Goal: Find contact information: Find contact information

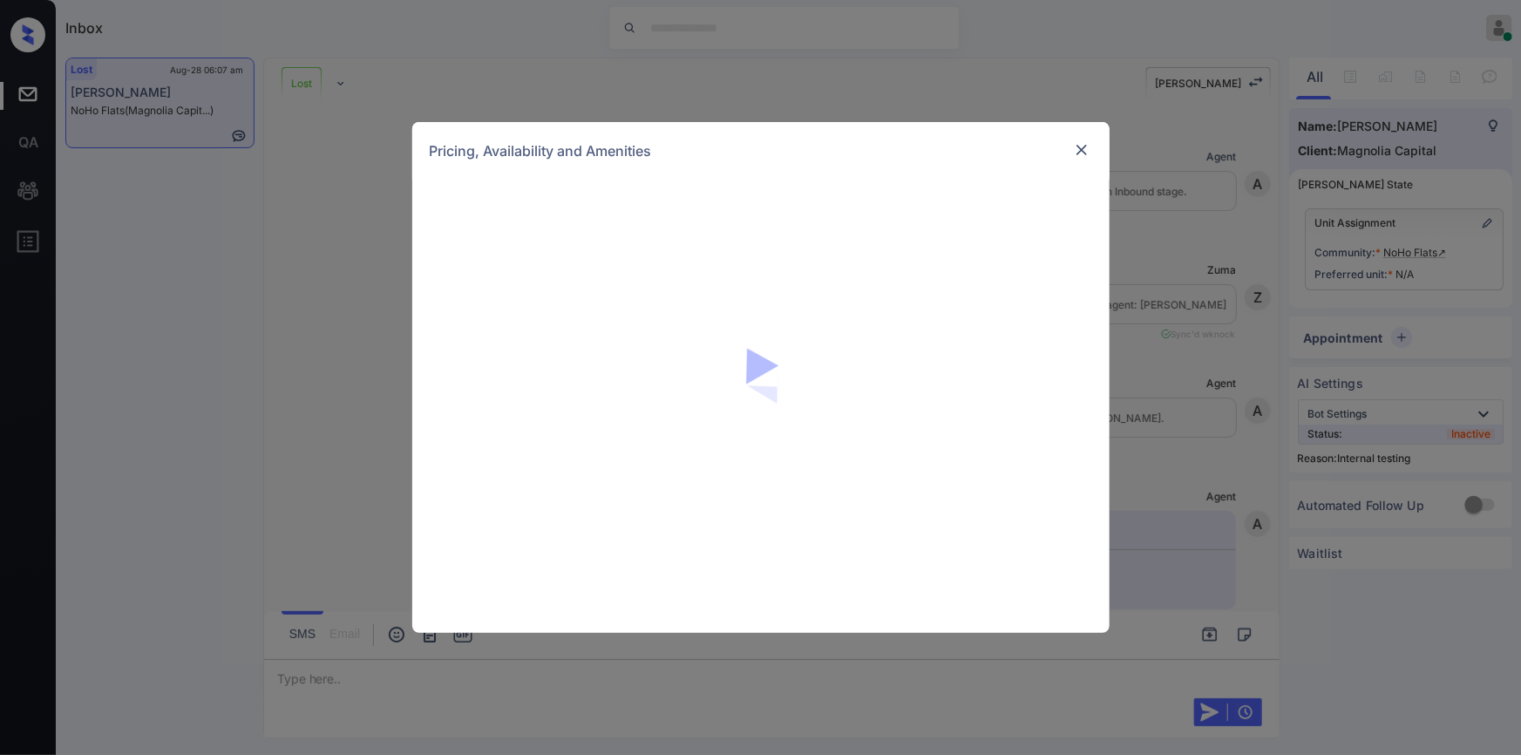
scroll to position [8880, 0]
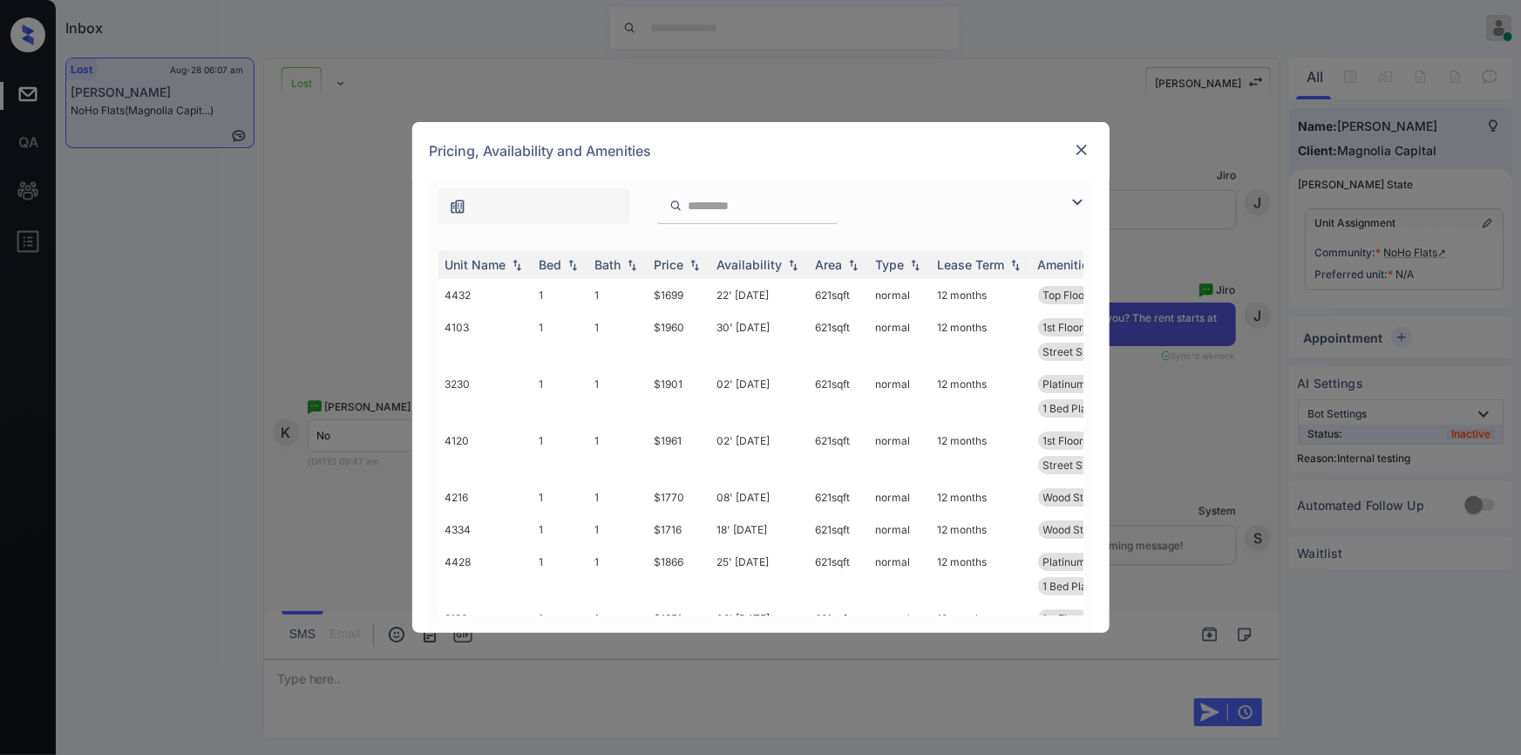
click at [1072, 201] on img at bounding box center [1077, 202] width 21 height 21
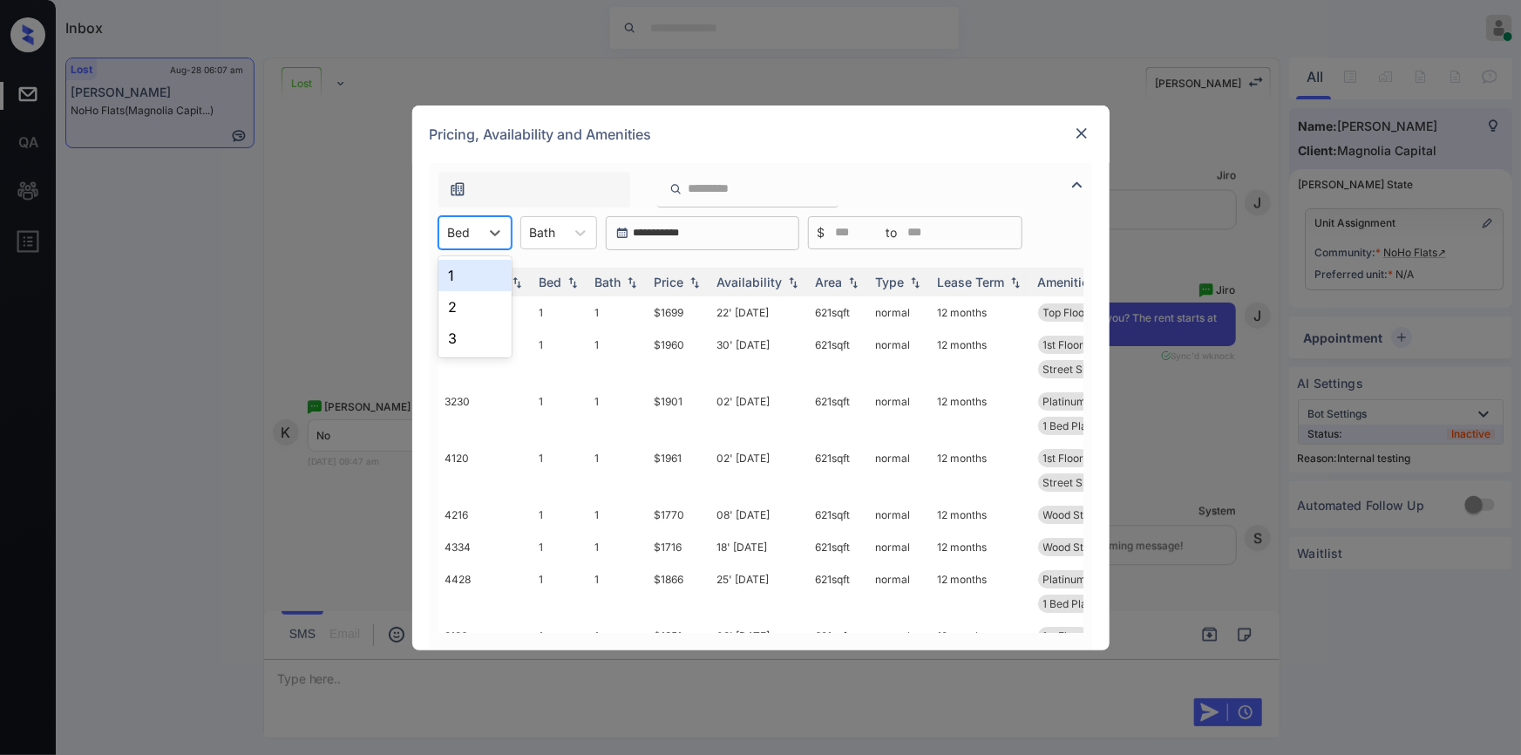
click at [463, 242] on div "Bed" at bounding box center [459, 232] width 40 height 25
click at [462, 282] on div "1" at bounding box center [474, 275] width 73 height 31
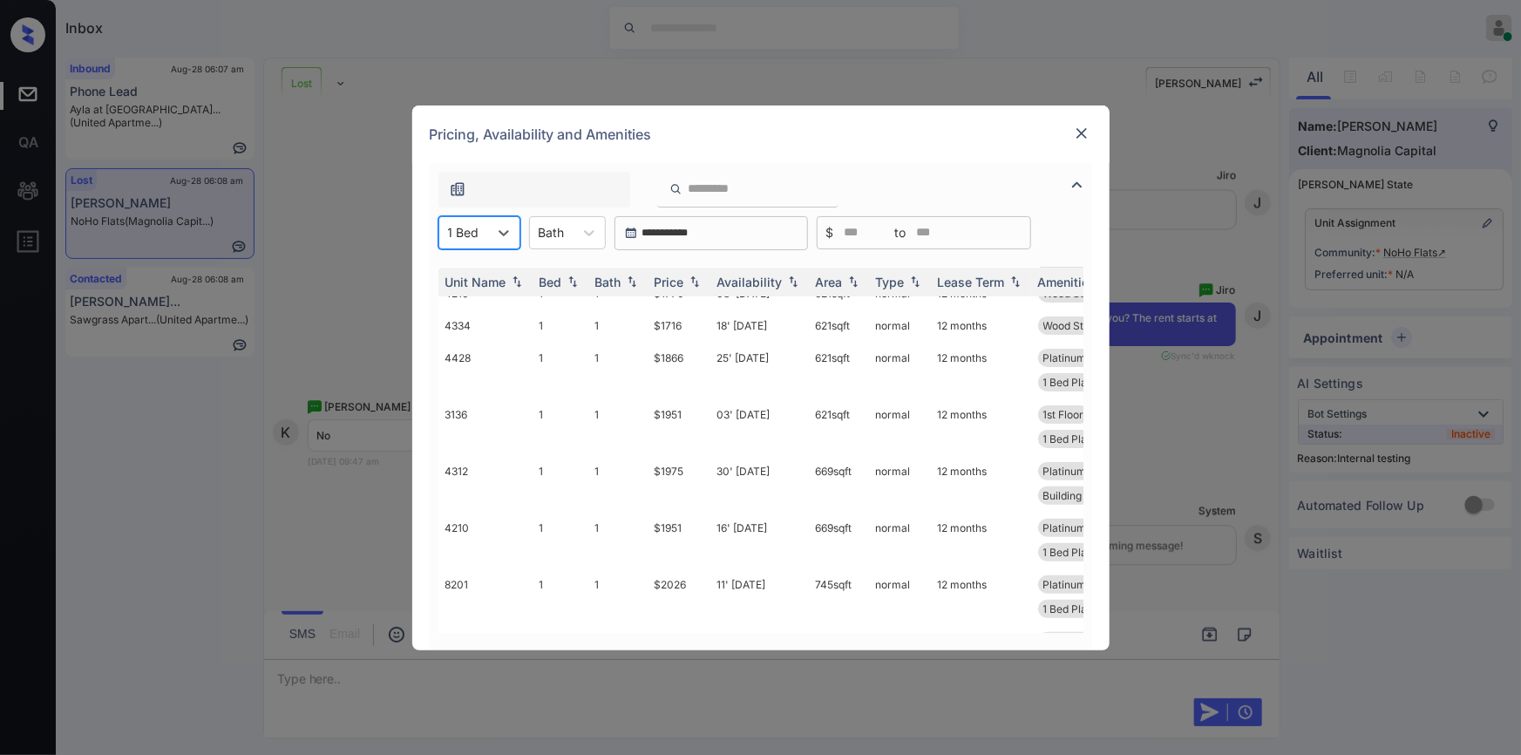
scroll to position [257, 0]
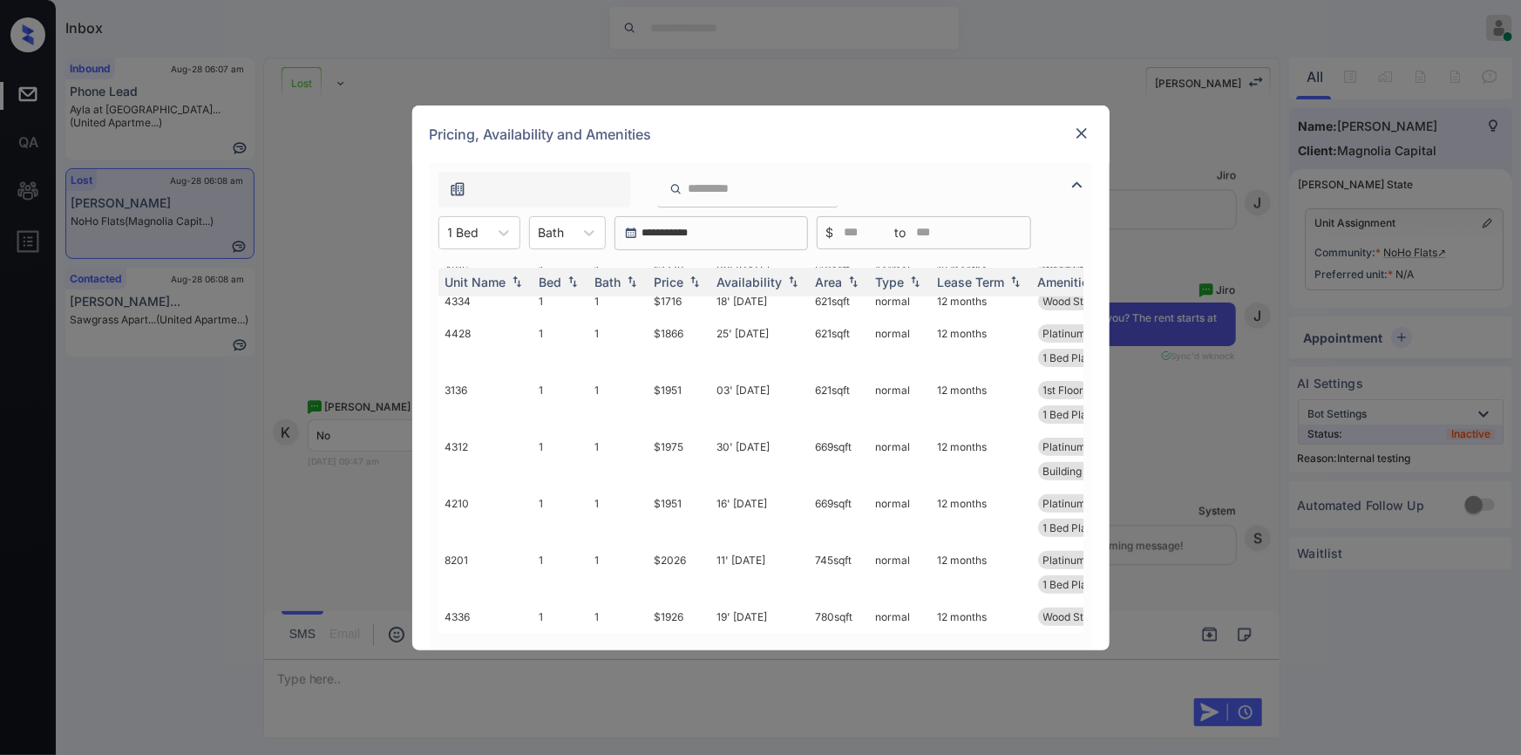
click at [1078, 136] on img at bounding box center [1081, 133] width 17 height 17
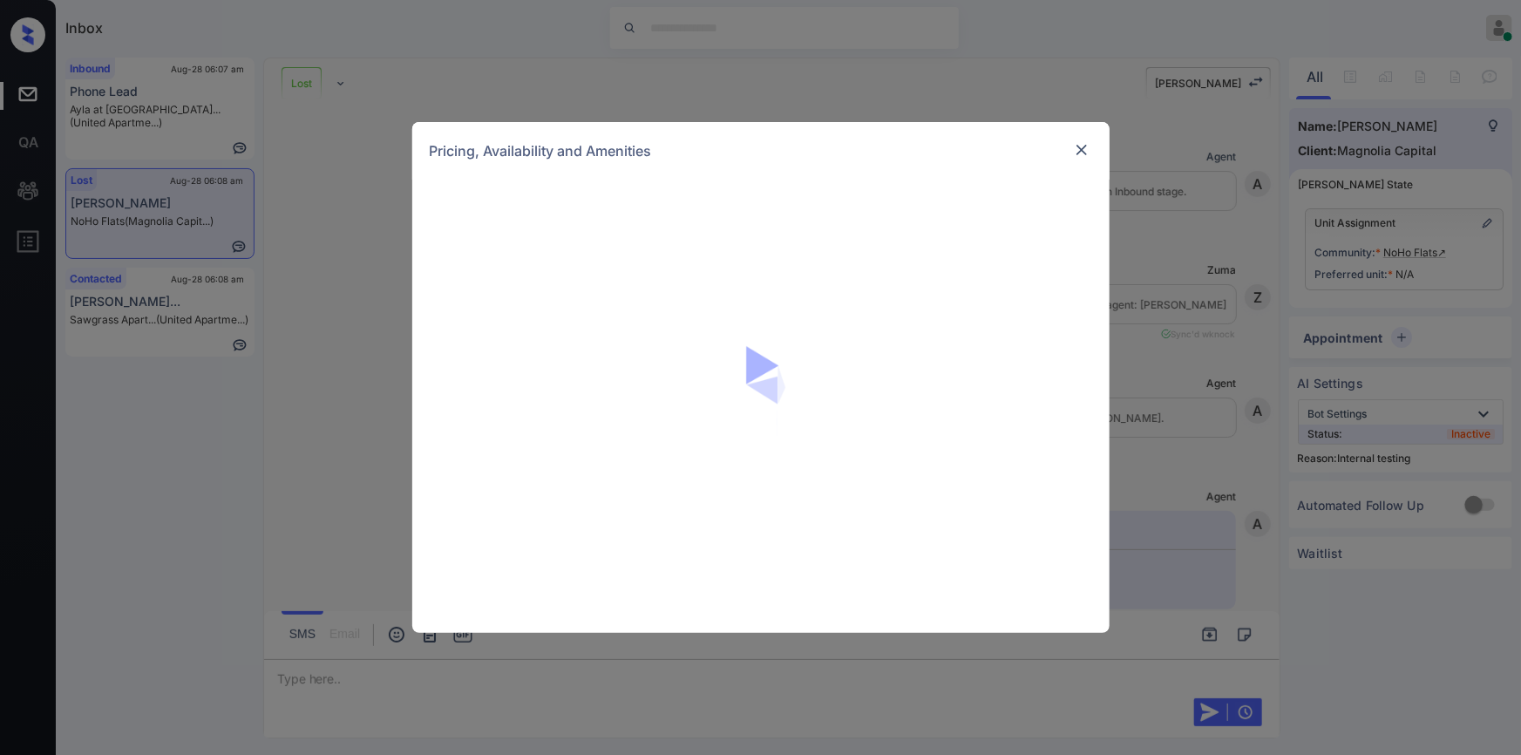
scroll to position [12996, 0]
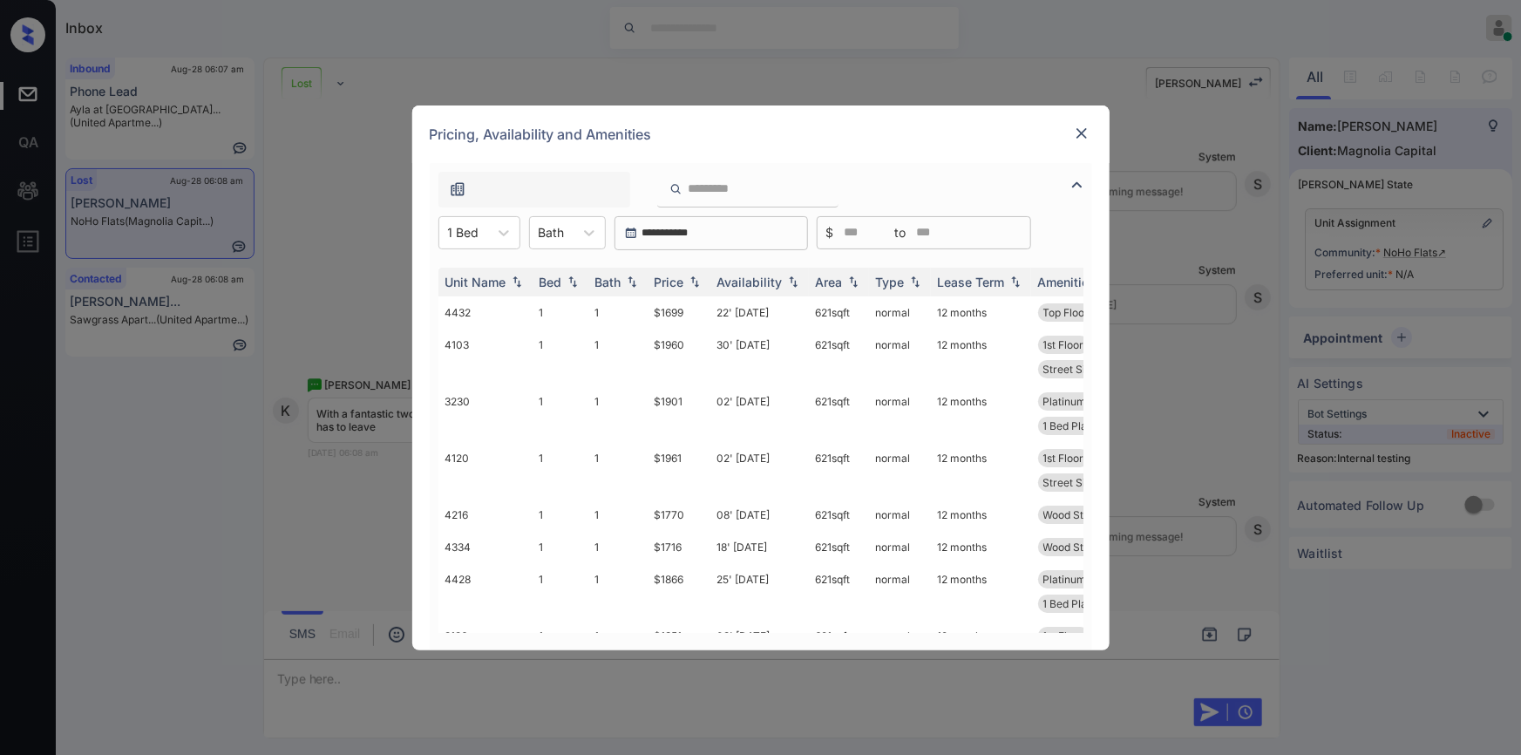
click at [1084, 139] on img at bounding box center [1081, 133] width 17 height 17
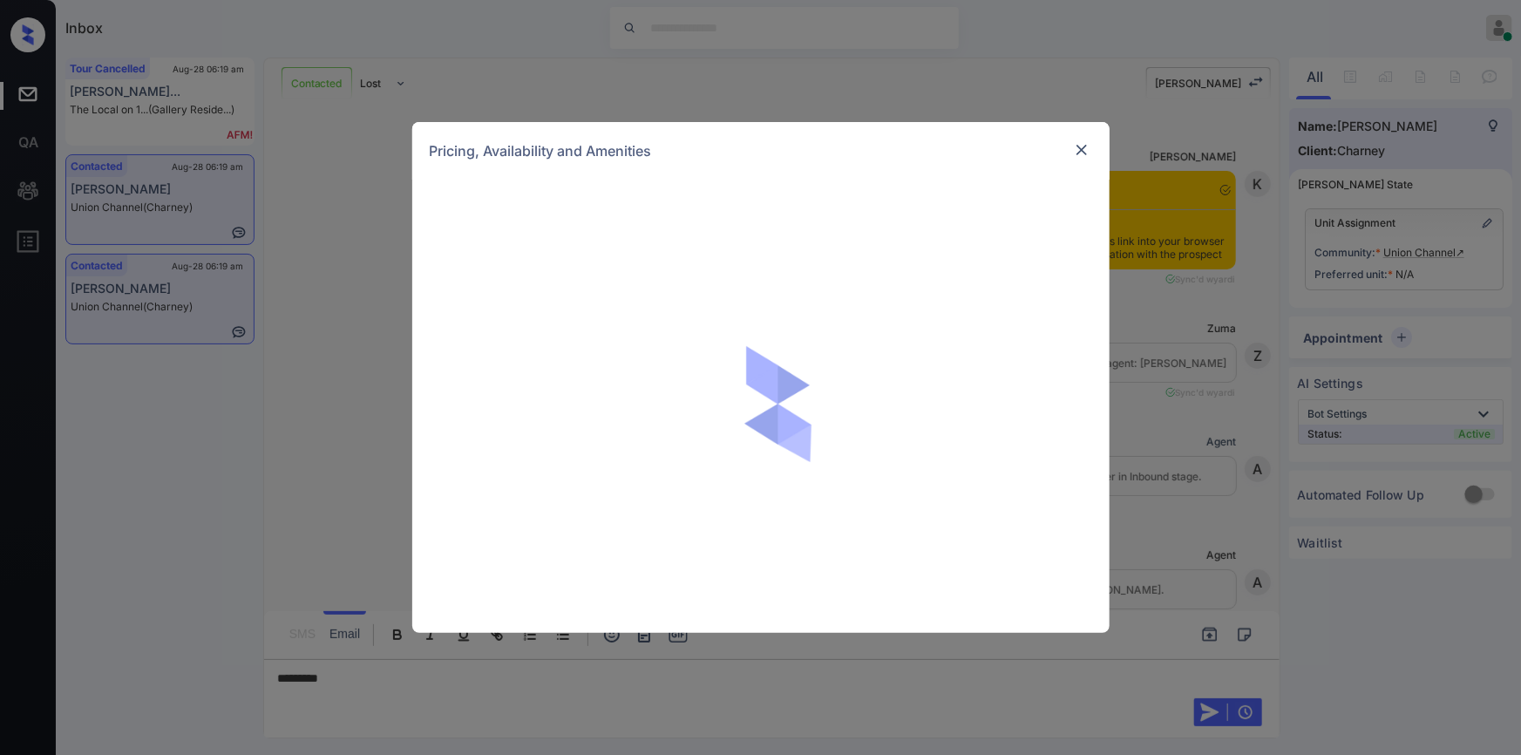
scroll to position [1963, 0]
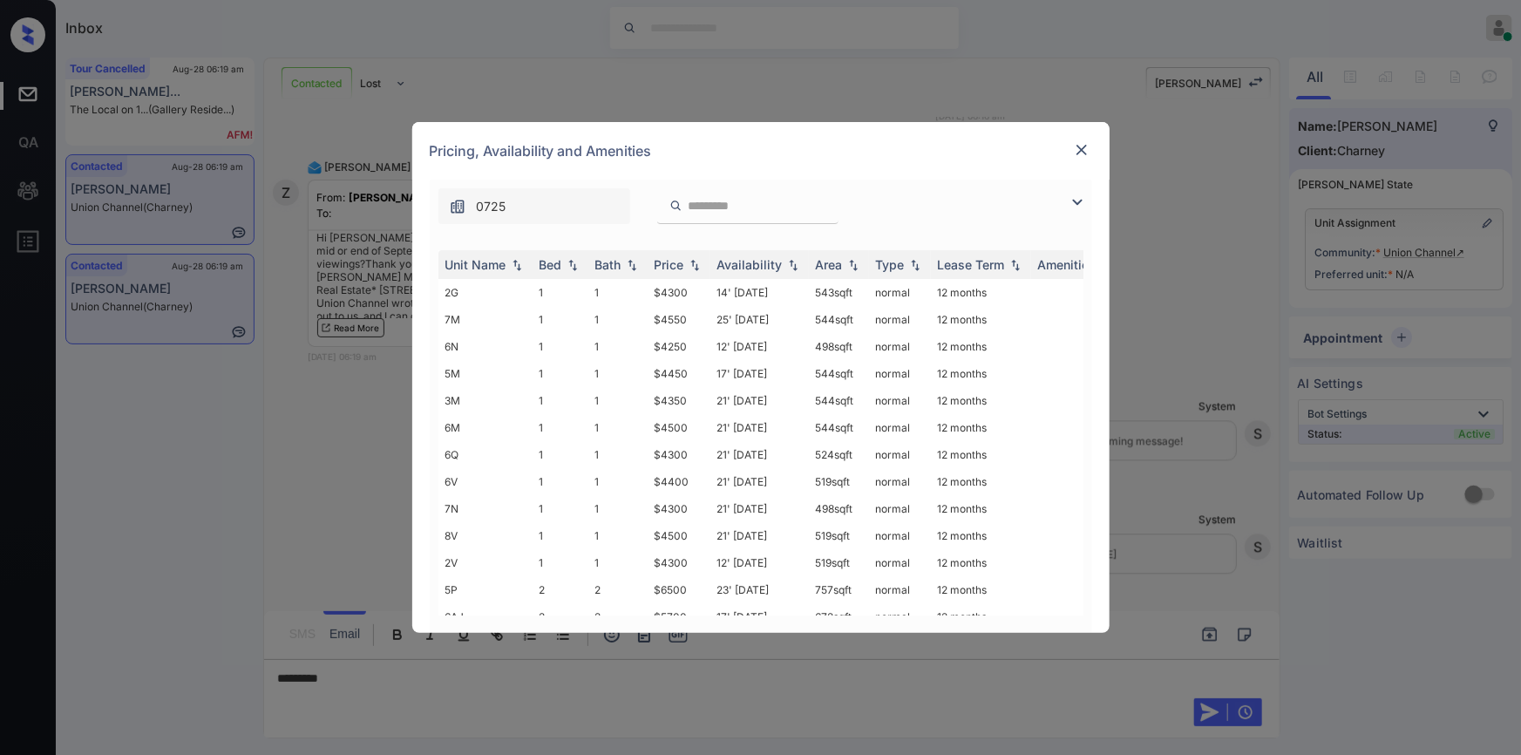
click at [1072, 200] on img at bounding box center [1077, 202] width 21 height 21
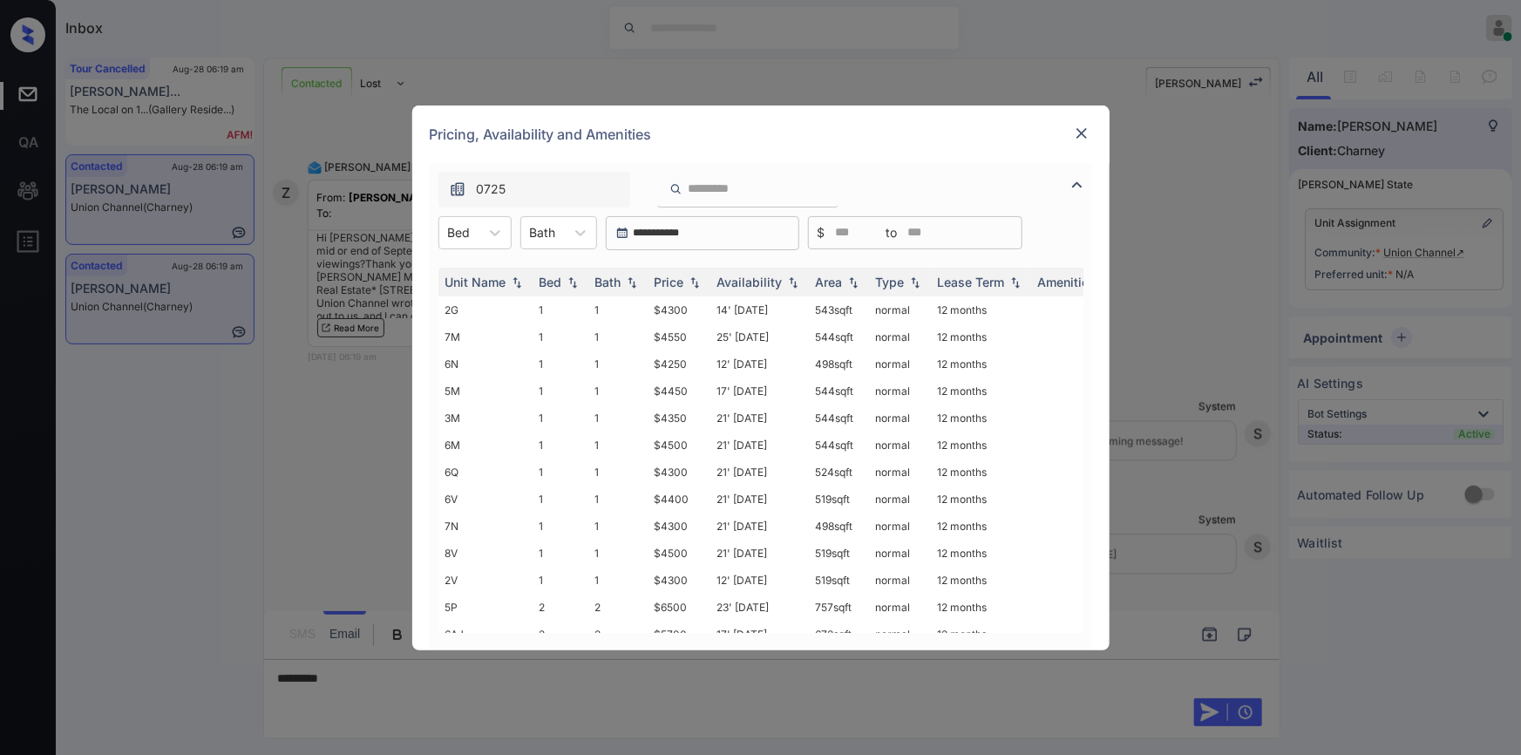
click at [479, 251] on div "Unit Name Bed Bath Price Availability Area Type Lease Term Amenities 2G 1 1 $43…" at bounding box center [761, 450] width 662 height 400
click at [480, 235] on div at bounding box center [494, 232] width 31 height 31
click at [455, 312] on div "2" at bounding box center [474, 306] width 73 height 31
click at [572, 226] on div "Bath" at bounding box center [555, 232] width 44 height 25
click at [550, 298] on div "2" at bounding box center [570, 306] width 77 height 31
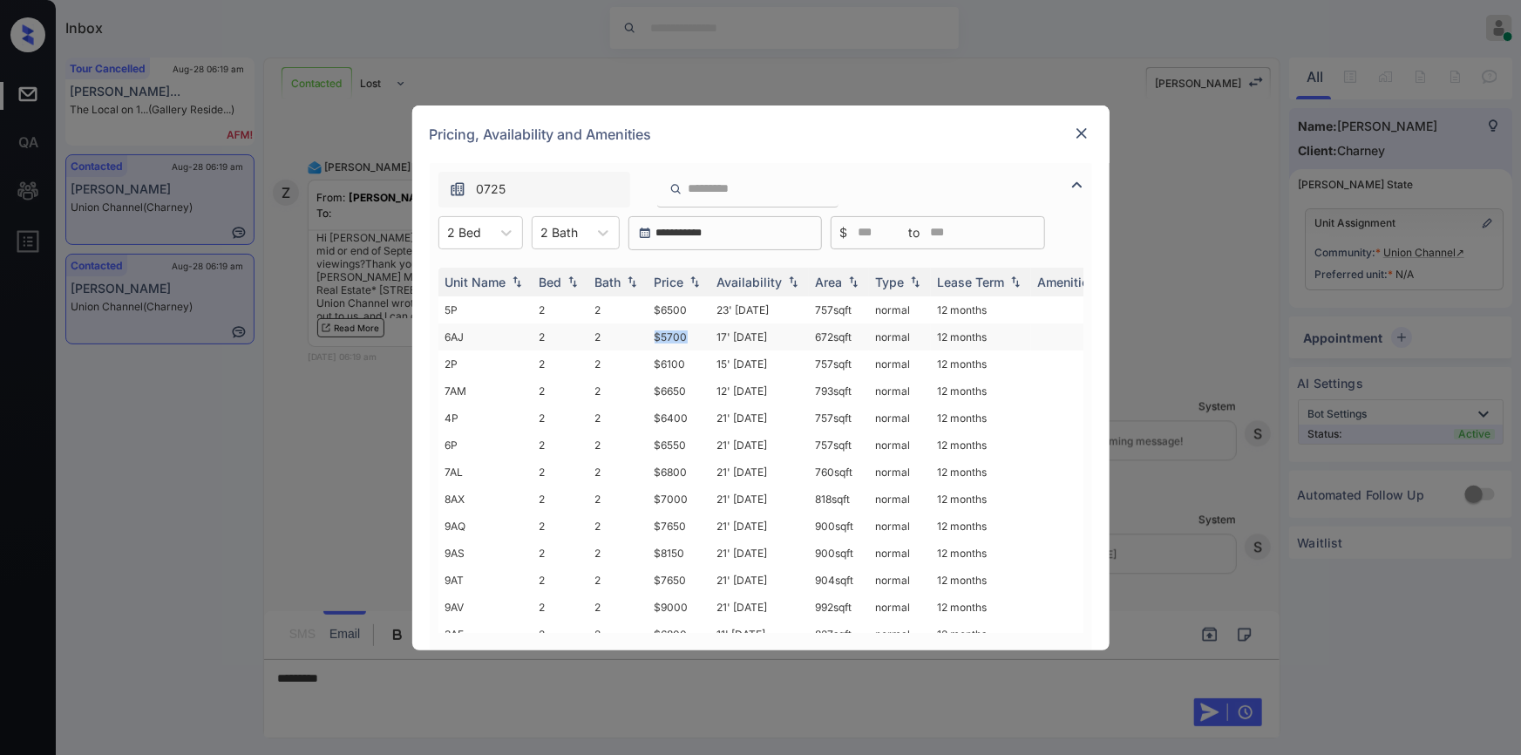
drag, startPoint x: 650, startPoint y: 333, endPoint x: 701, endPoint y: 335, distance: 50.6
click at [701, 335] on td "$5700" at bounding box center [679, 336] width 63 height 27
copy td "$5700"
click at [669, 334] on td "$5700" at bounding box center [679, 336] width 63 height 27
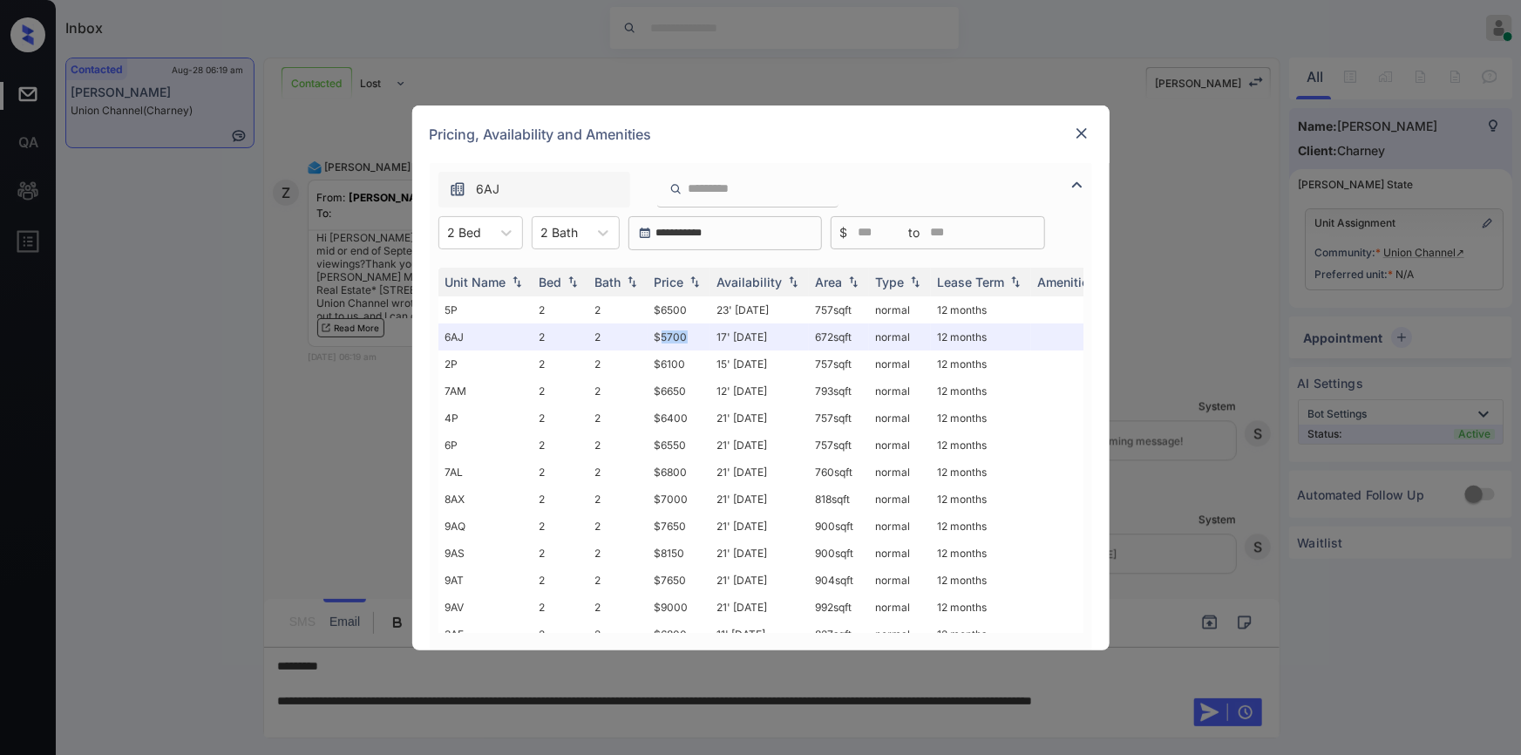
click at [1084, 133] on img at bounding box center [1081, 133] width 17 height 17
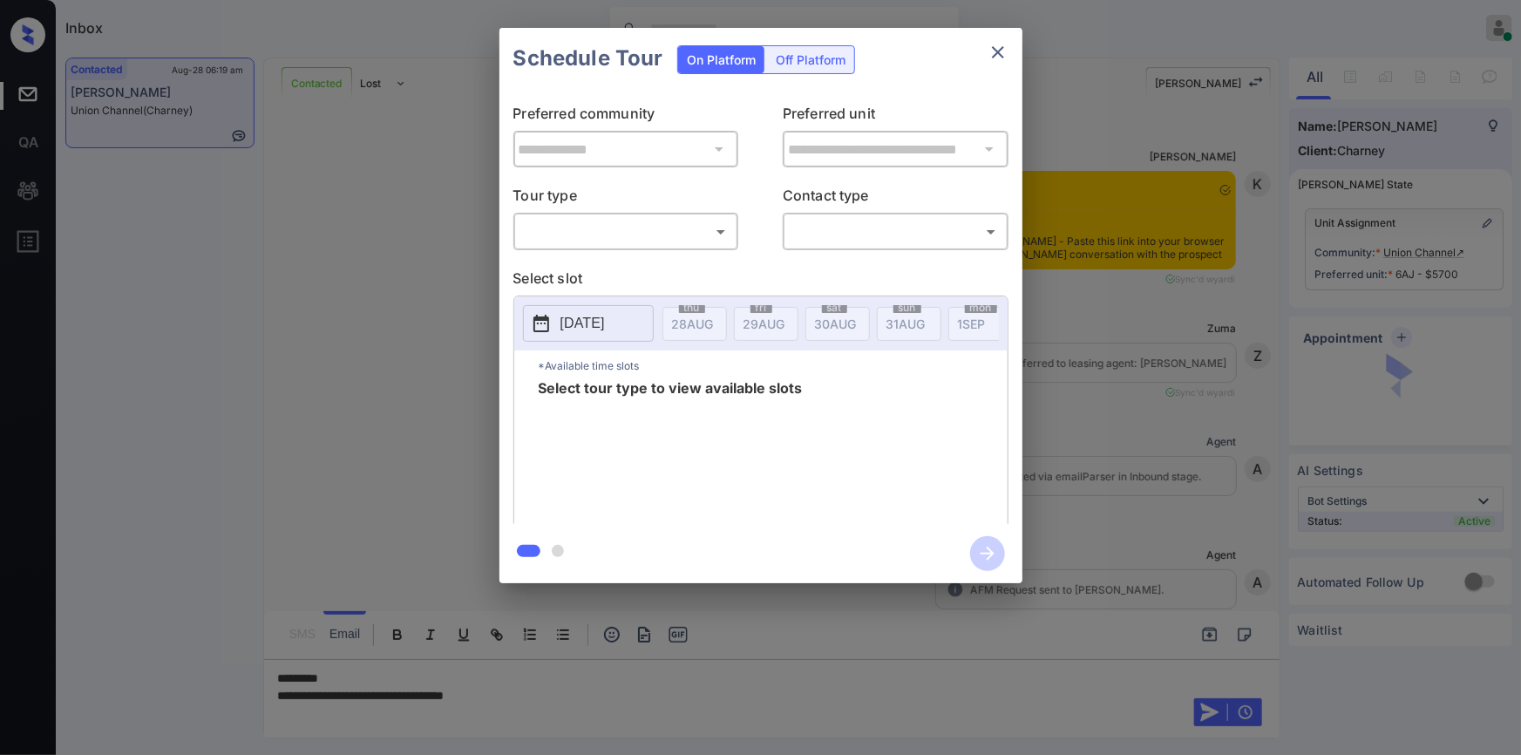
scroll to position [2244, 0]
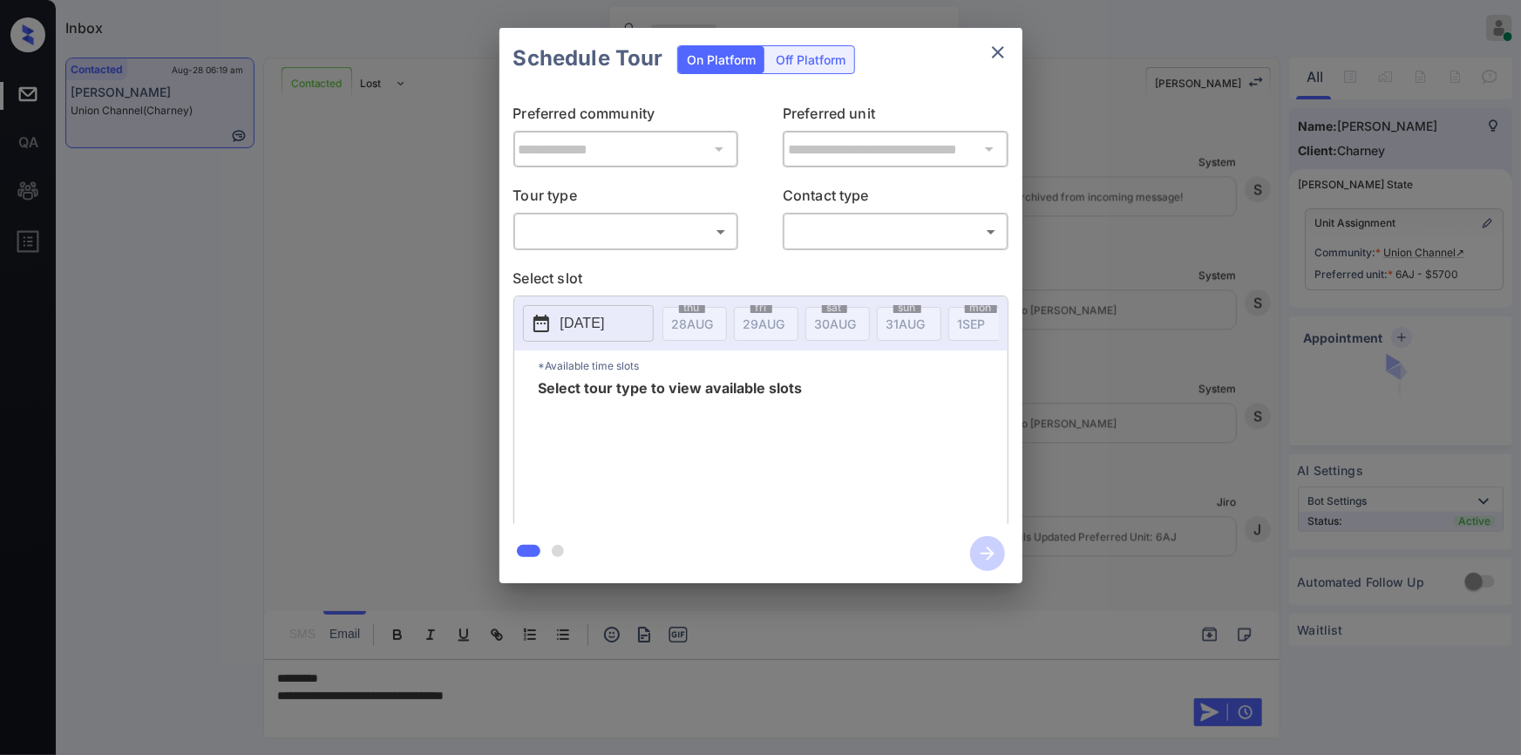
click at [543, 221] on body "Inbox Jiro Alonzo Online Set yourself offline Set yourself on break Profile Swi…" at bounding box center [760, 377] width 1521 height 755
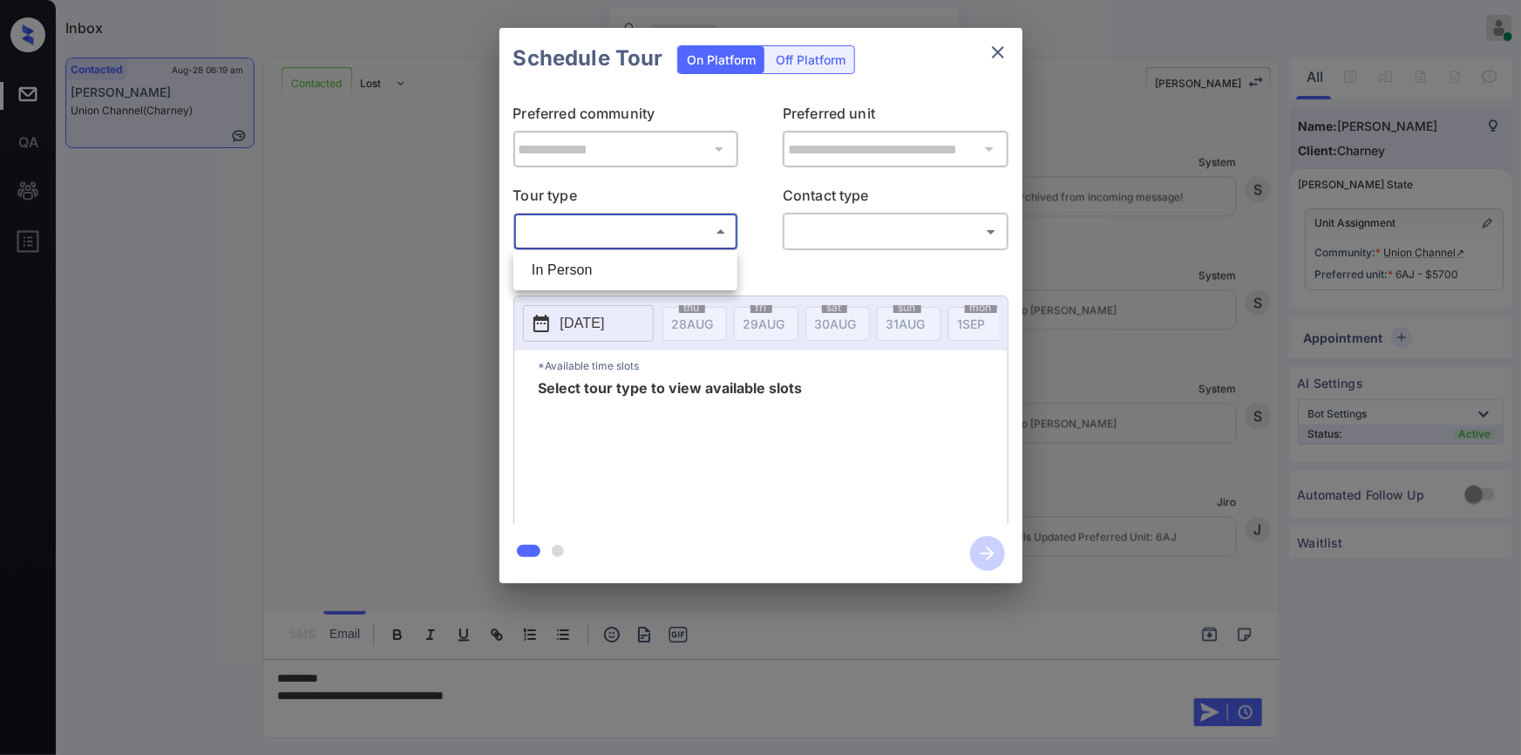
drag, startPoint x: 546, startPoint y: 262, endPoint x: 881, endPoint y: 242, distance: 336.1
click at [547, 262] on li "In Person" at bounding box center [625, 270] width 215 height 31
type input "********"
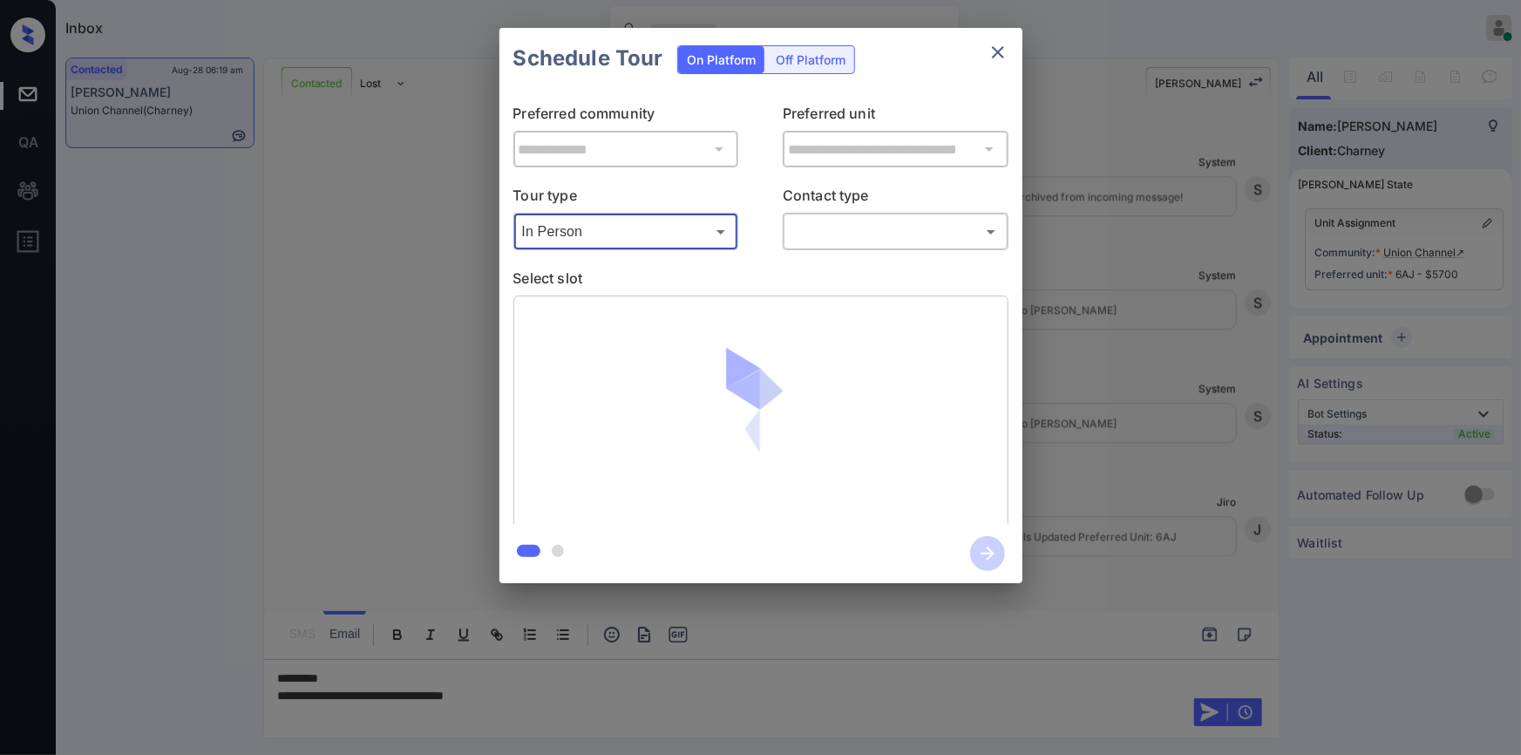
click at [861, 230] on body "Inbox Jiro Alonzo Online Set yourself offline Set yourself on break Profile Swi…" at bounding box center [760, 377] width 1521 height 755
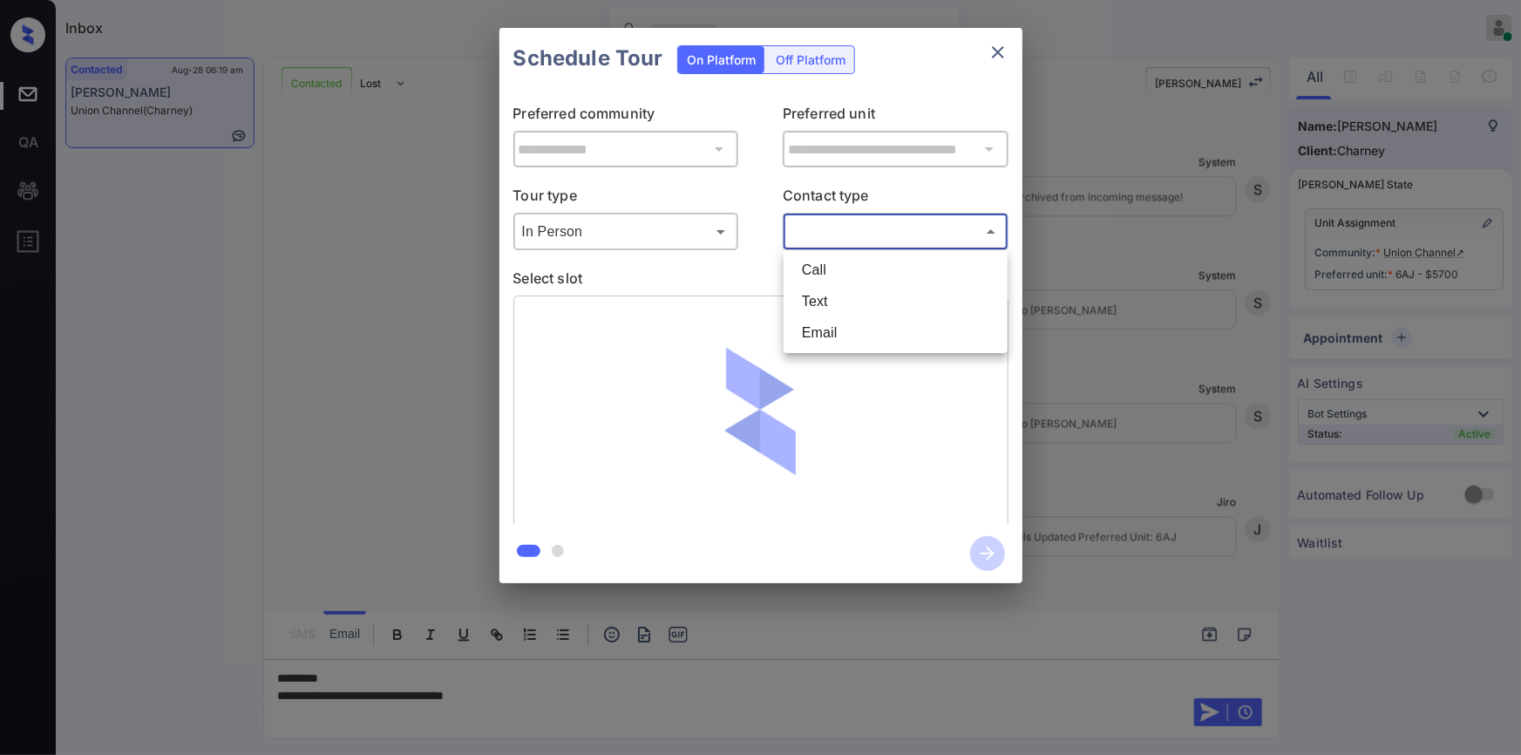
click at [835, 295] on li "Text" at bounding box center [895, 301] width 215 height 31
type input "****"
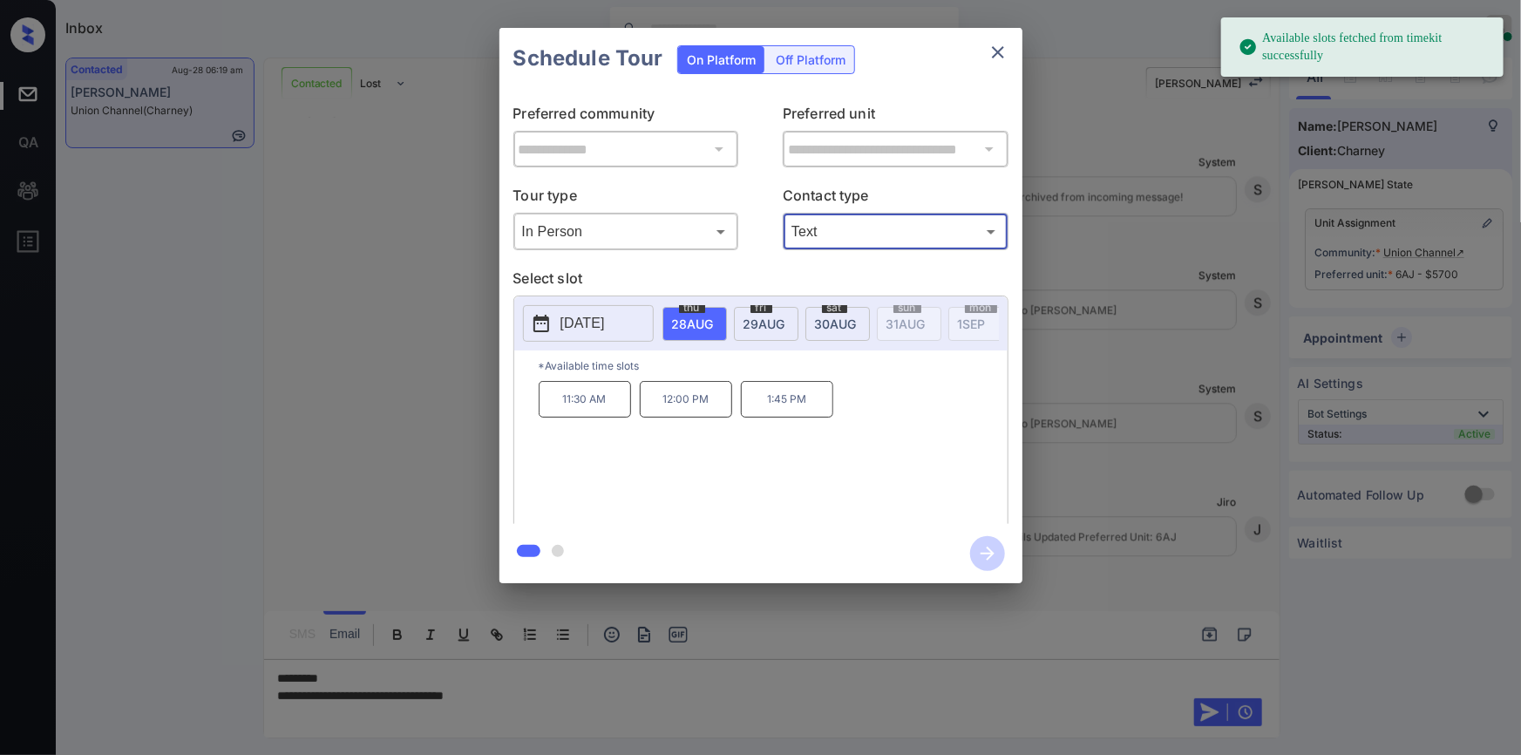
click at [775, 323] on span "29 AUG" at bounding box center [765, 323] width 42 height 15
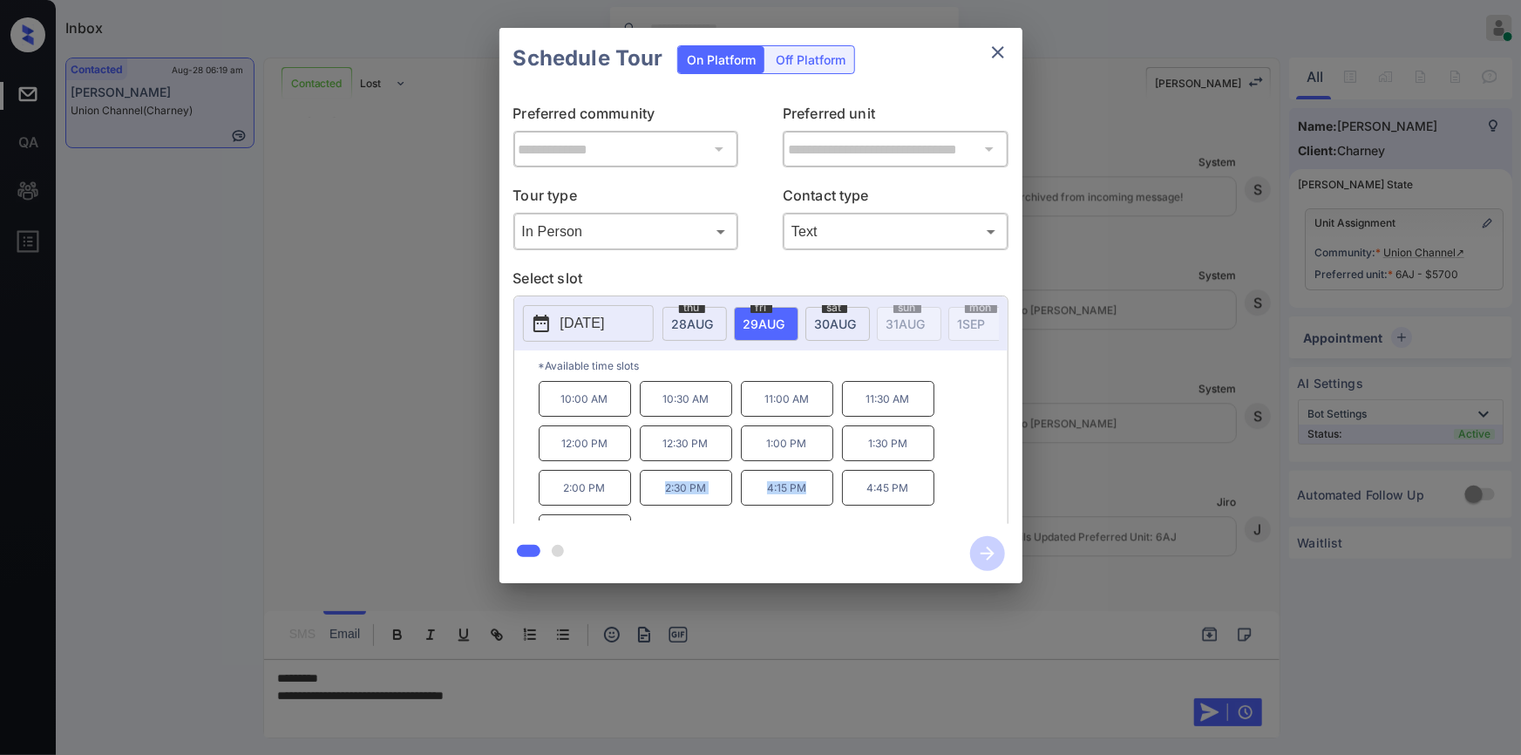
drag, startPoint x: 654, startPoint y: 492, endPoint x: 815, endPoint y: 493, distance: 161.3
click at [815, 493] on div "10:00 AM 10:30 AM 11:00 AM 11:30 AM 12:00 PM 12:30 PM 1:00 PM 1:30 PM 2:00 PM 2…" at bounding box center [773, 450] width 469 height 139
copy div "2:30 PM 4:15 PM"
click at [564, 693] on div at bounding box center [760, 377] width 1521 height 755
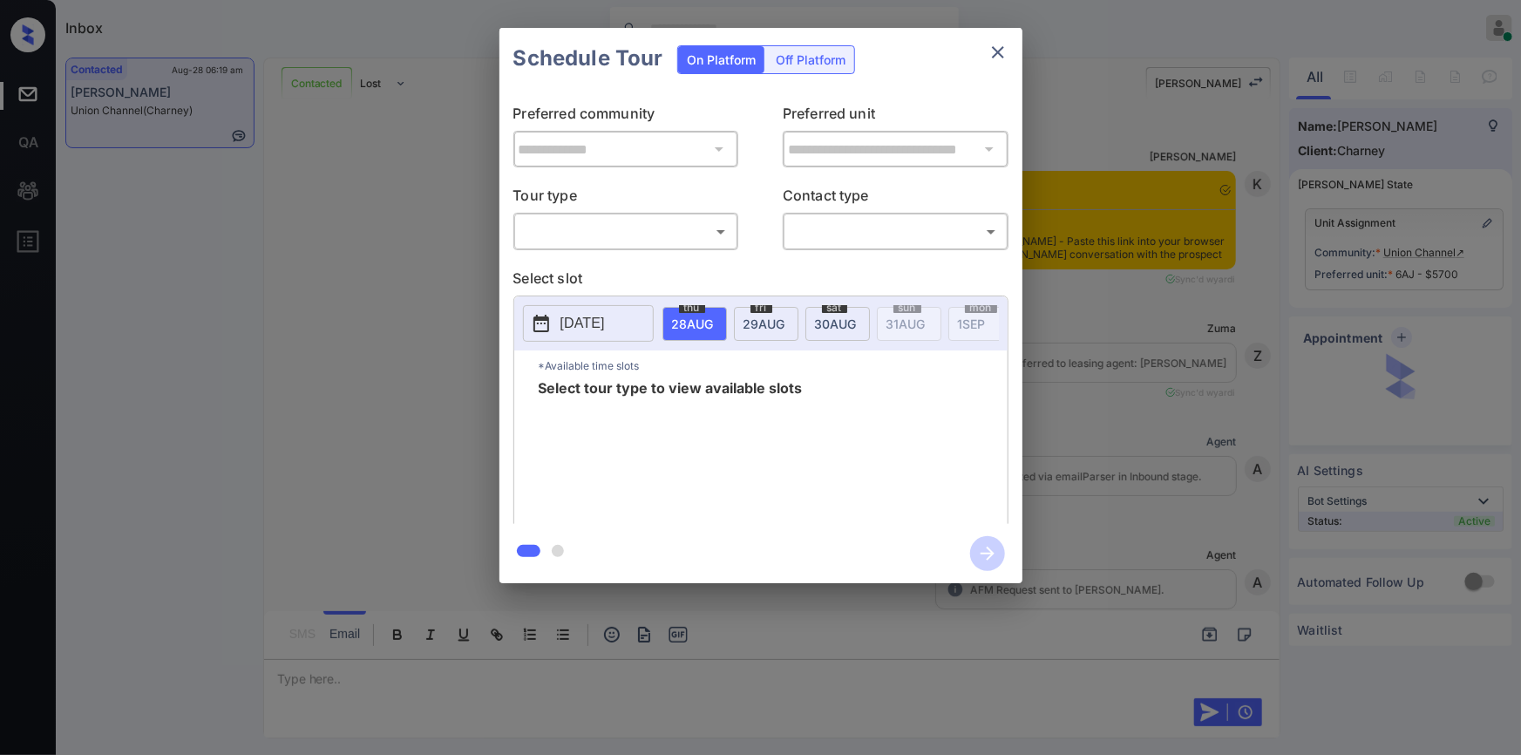
scroll to position [2965, 0]
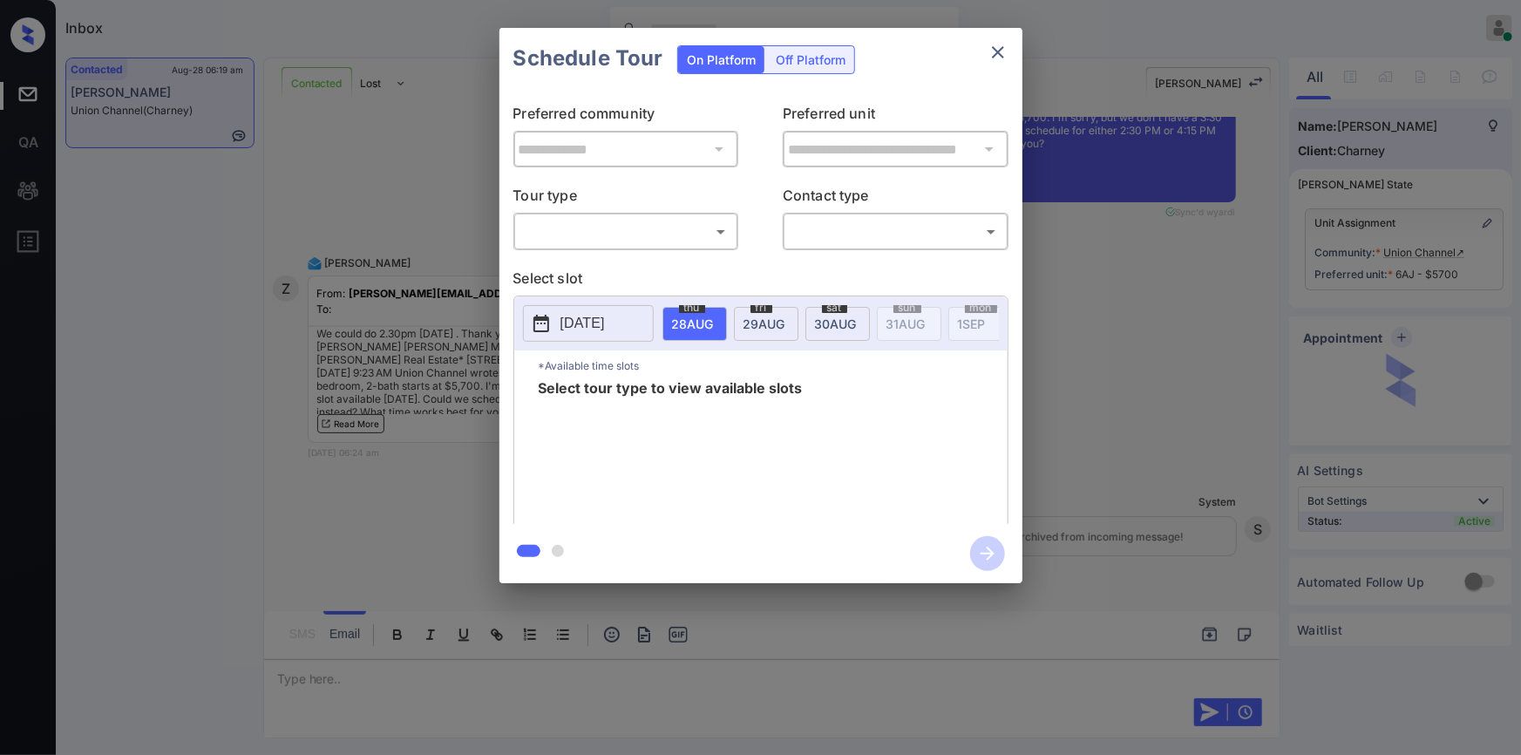
click at [600, 227] on body "Inbox [PERSON_NAME] Online Set yourself offline Set yourself on break Profile S…" at bounding box center [760, 377] width 1521 height 755
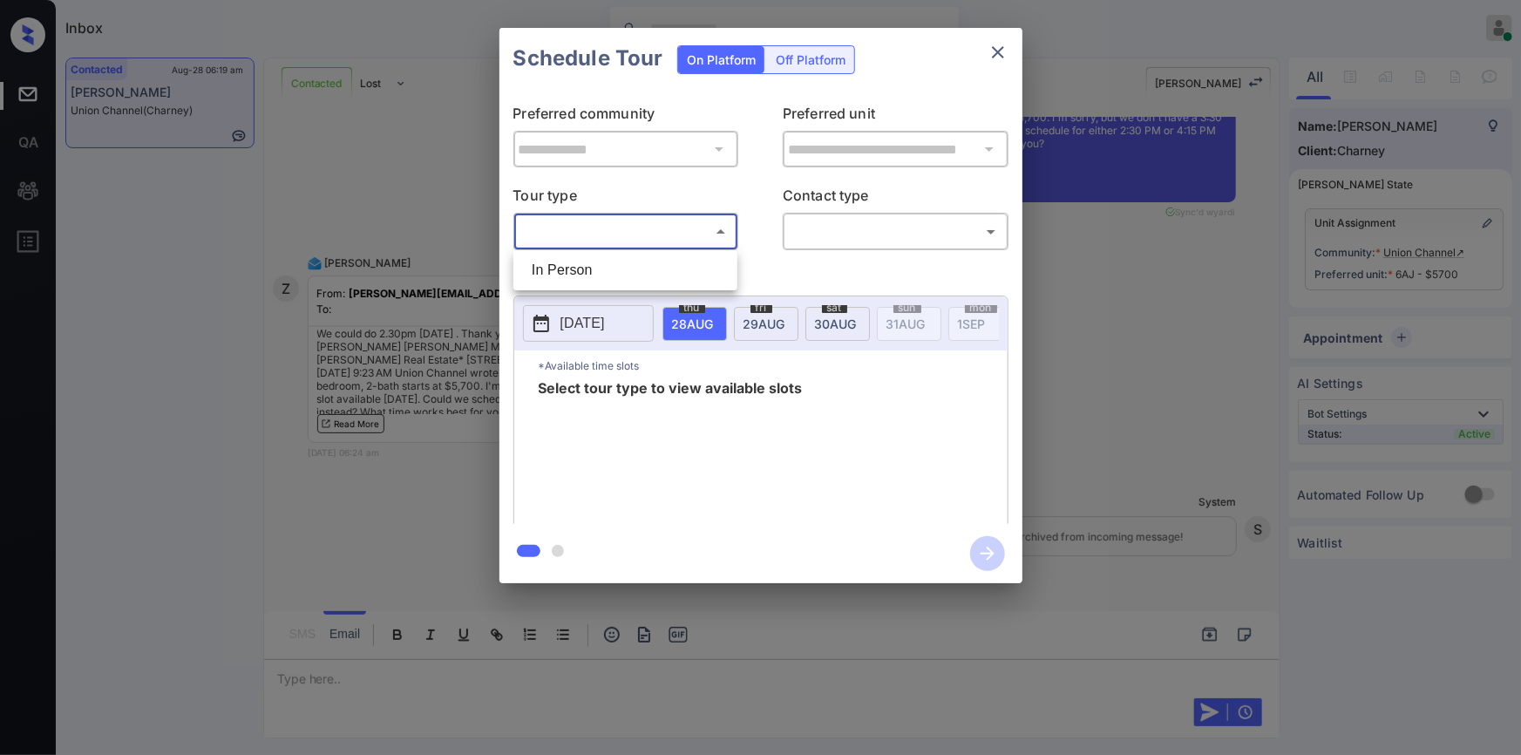
click at [578, 271] on li "In Person" at bounding box center [625, 270] width 215 height 31
type input "********"
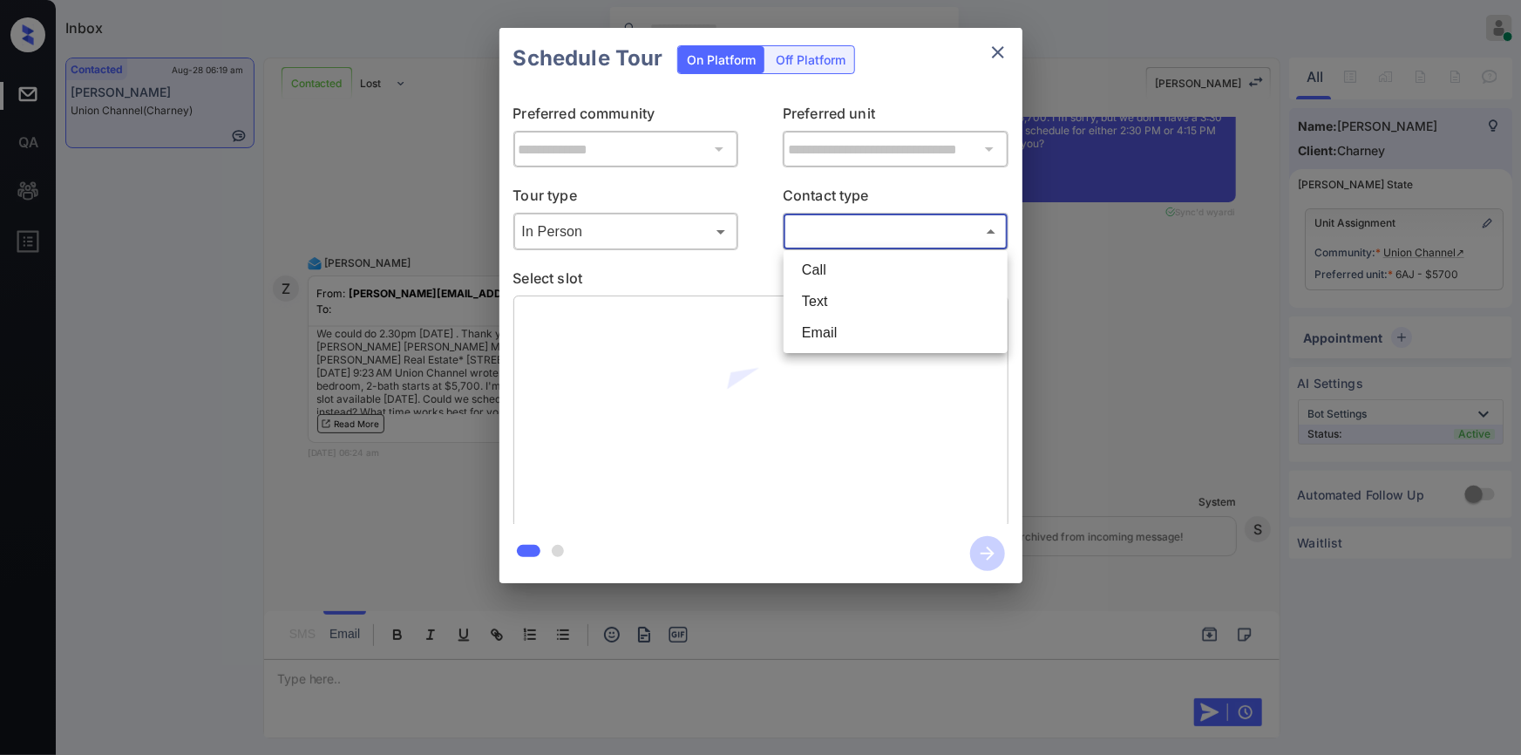
click at [856, 232] on body "Inbox Jiro Alonzo Online Set yourself offline Set yourself on break Profile Swi…" at bounding box center [760, 377] width 1521 height 755
click at [827, 333] on li "Email" at bounding box center [895, 332] width 215 height 31
type input "*****"
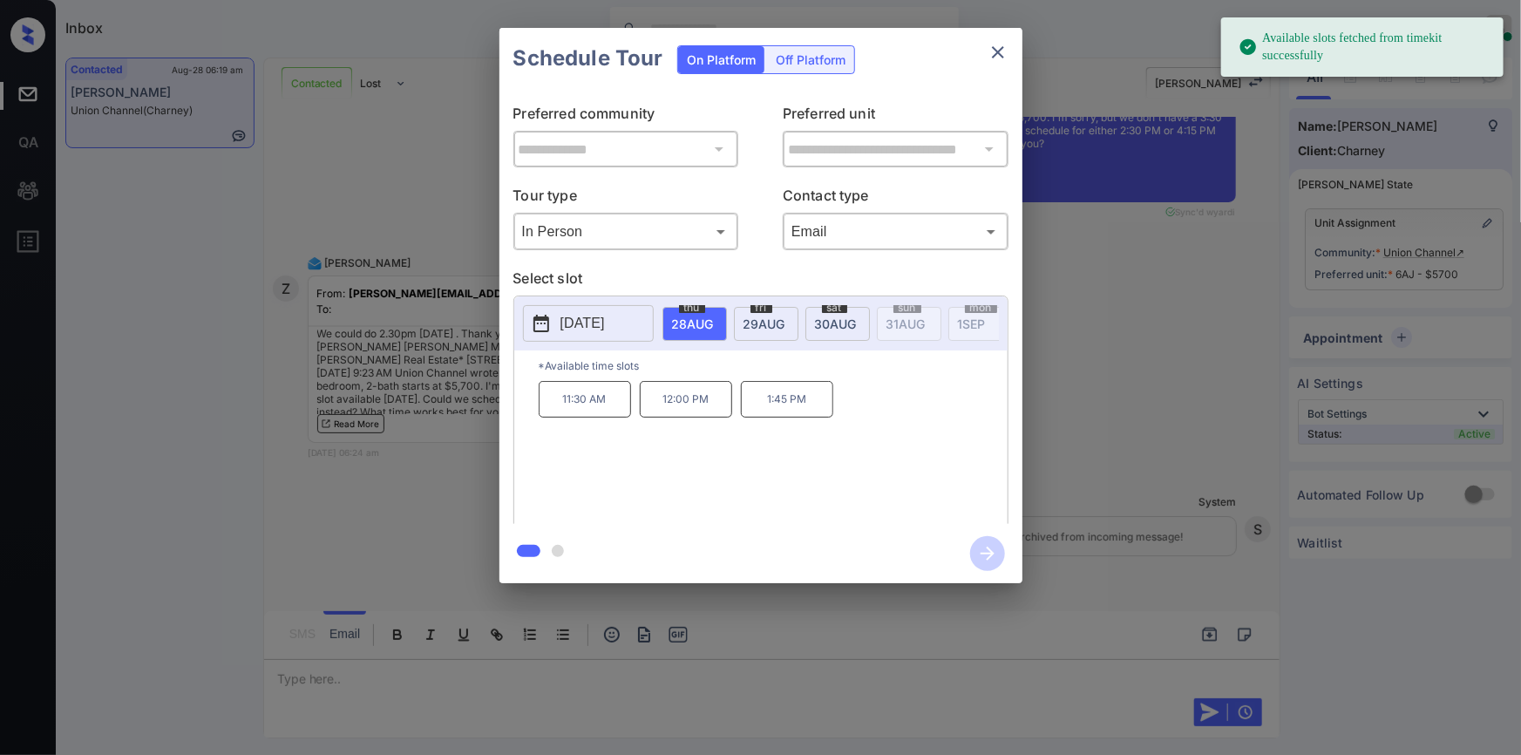
click at [756, 308] on span "fri" at bounding box center [762, 307] width 22 height 10
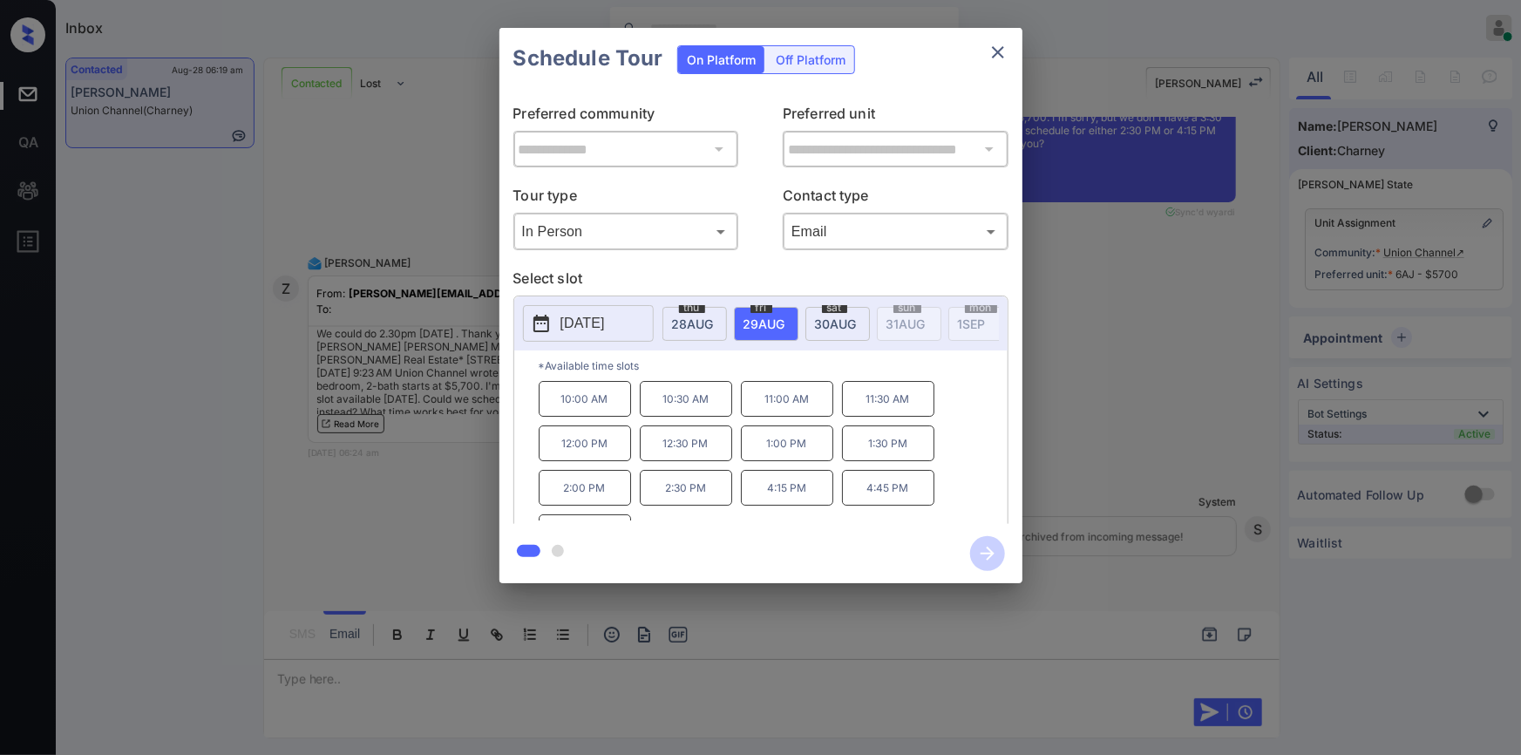
click at [683, 499] on p "2:30 PM" at bounding box center [686, 488] width 92 height 36
click at [994, 560] on icon "button" at bounding box center [987, 553] width 35 height 35
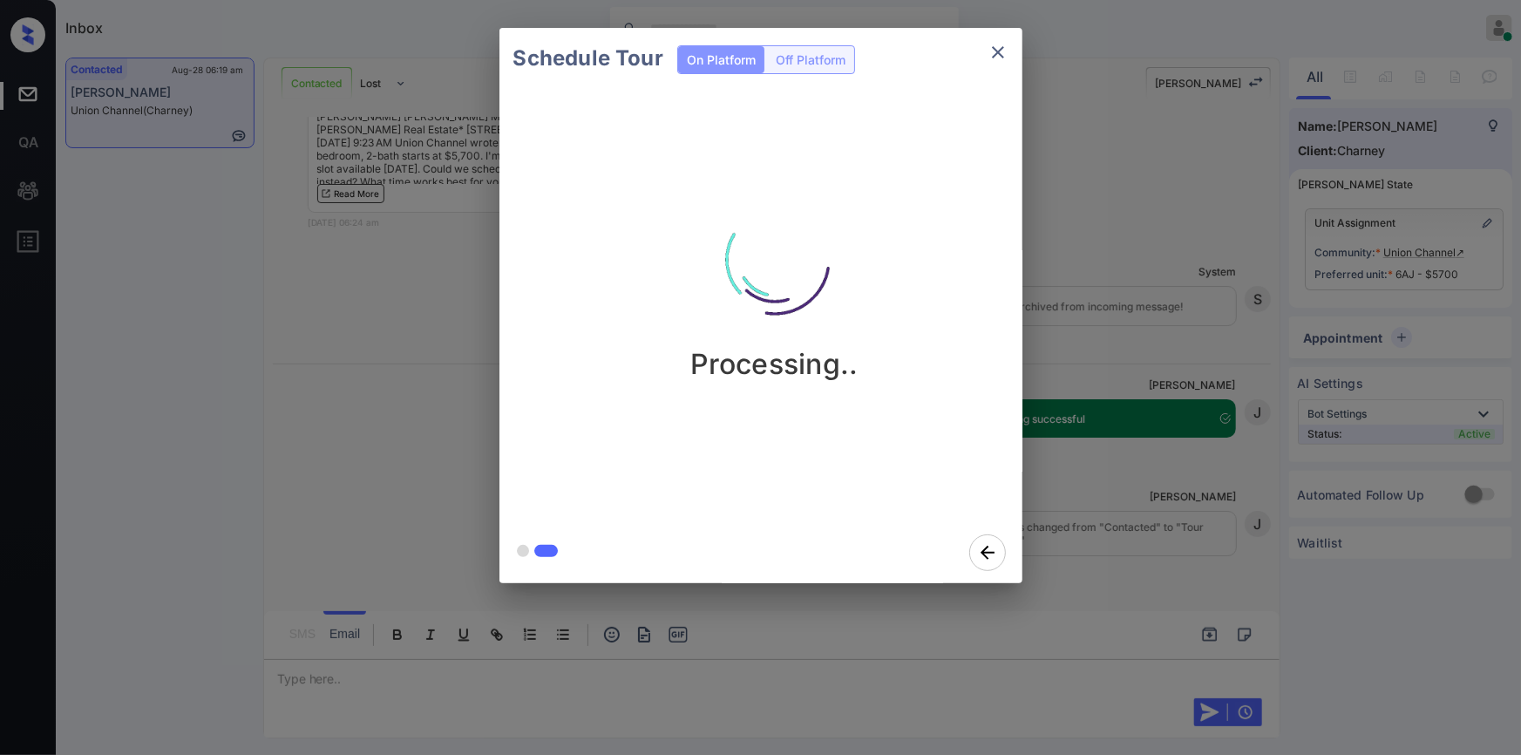
scroll to position [3196, 0]
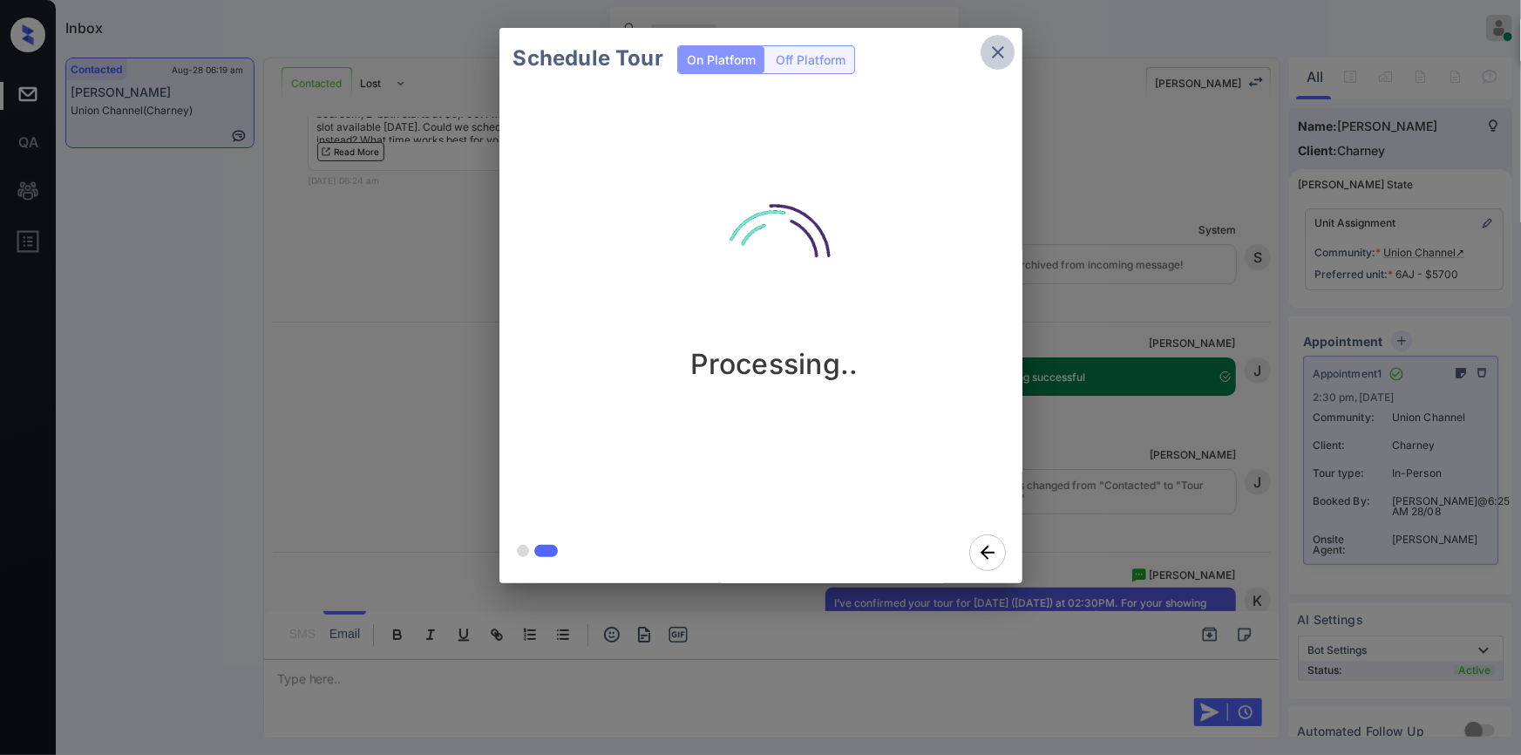
click at [1001, 59] on icon "close" at bounding box center [998, 52] width 21 height 21
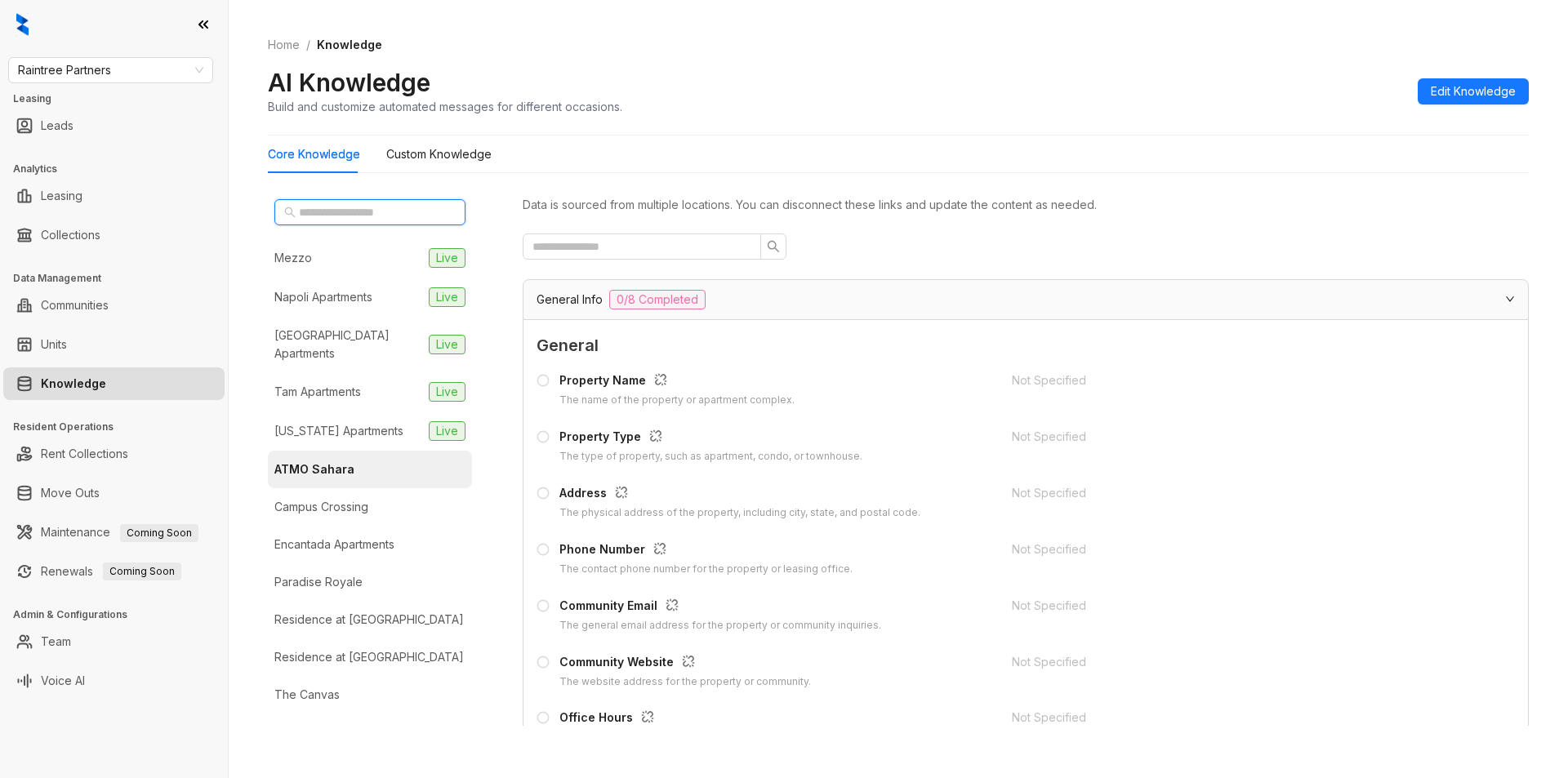
click at [338, 212] on input "text" at bounding box center [370, 212] width 143 height 18
click at [137, 77] on span "Raintree Partners" at bounding box center [111, 70] width 185 height 24
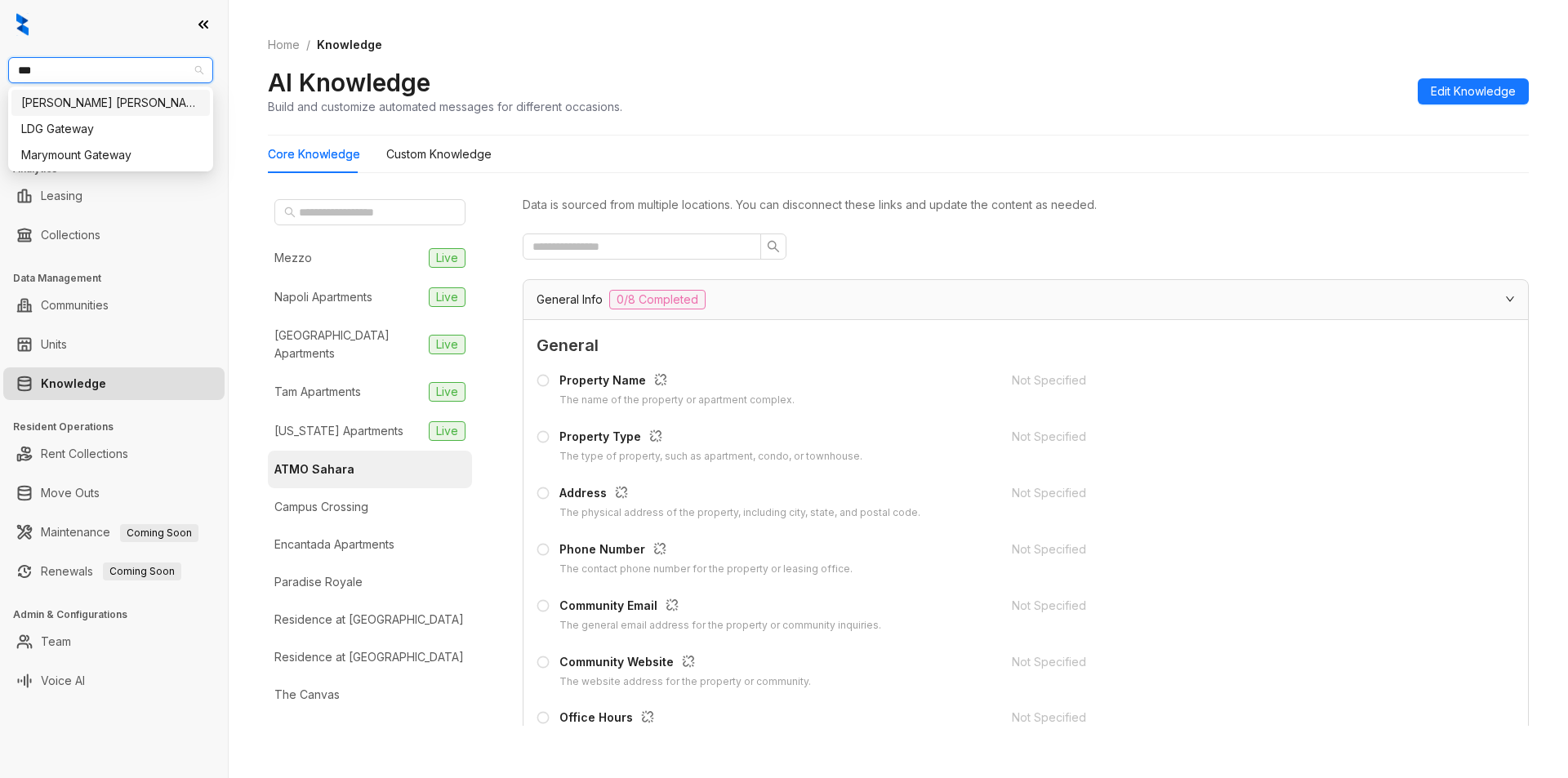
type input "****"
click at [107, 98] on div "[PERSON_NAME] [PERSON_NAME]" at bounding box center [111, 102] width 179 height 18
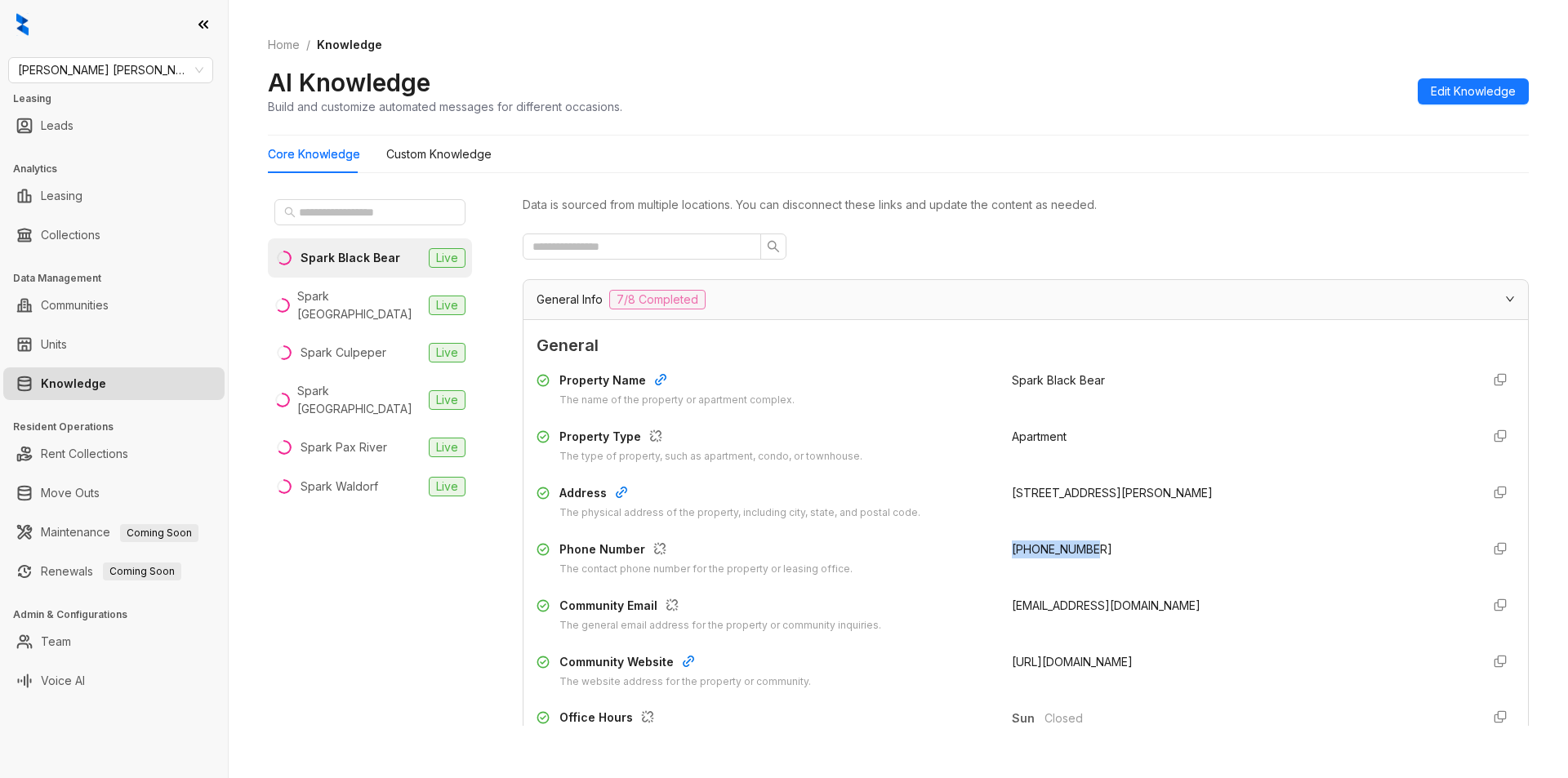
drag, startPoint x: 999, startPoint y: 551, endPoint x: 1176, endPoint y: 576, distance: 178.8
click at [1176, 576] on div "[PHONE_NUMBER]" at bounding box center [1239, 558] width 455 height 37
copy span "[PHONE_NUMBER]"
